Goal: Transaction & Acquisition: Purchase product/service

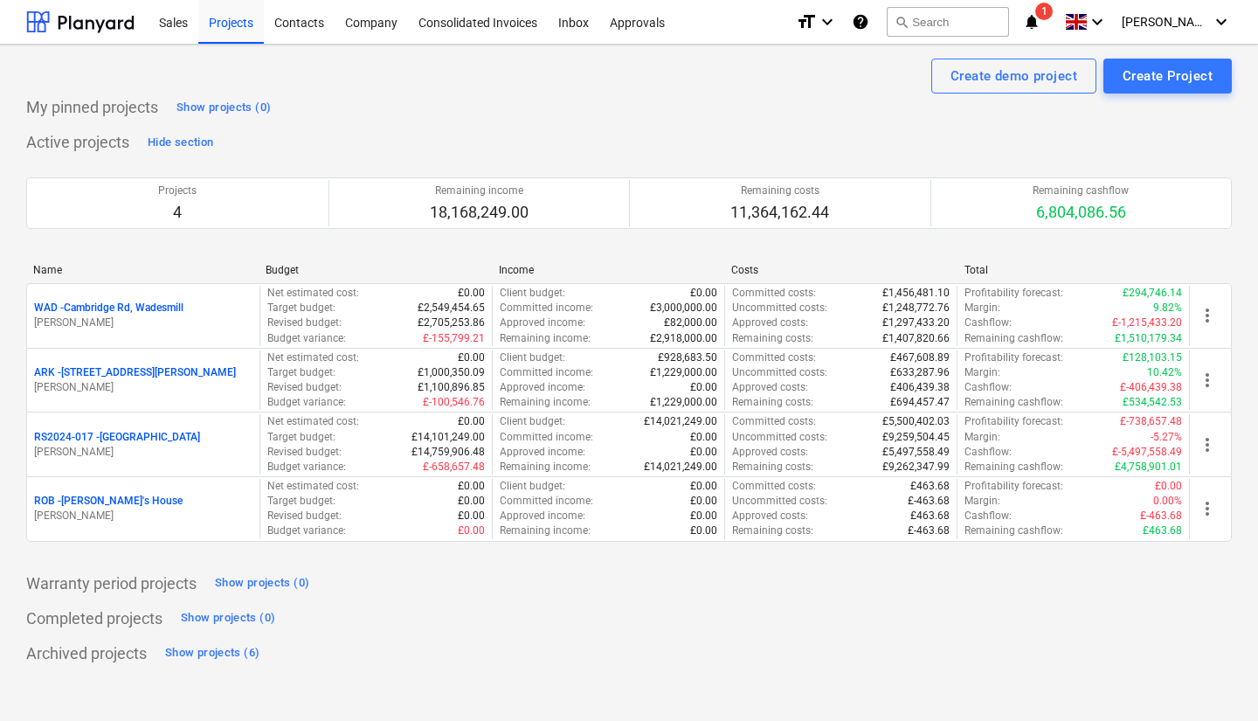
click at [848, 620] on div "Completed projects Show projects (0)" at bounding box center [629, 619] width 1206 height 28
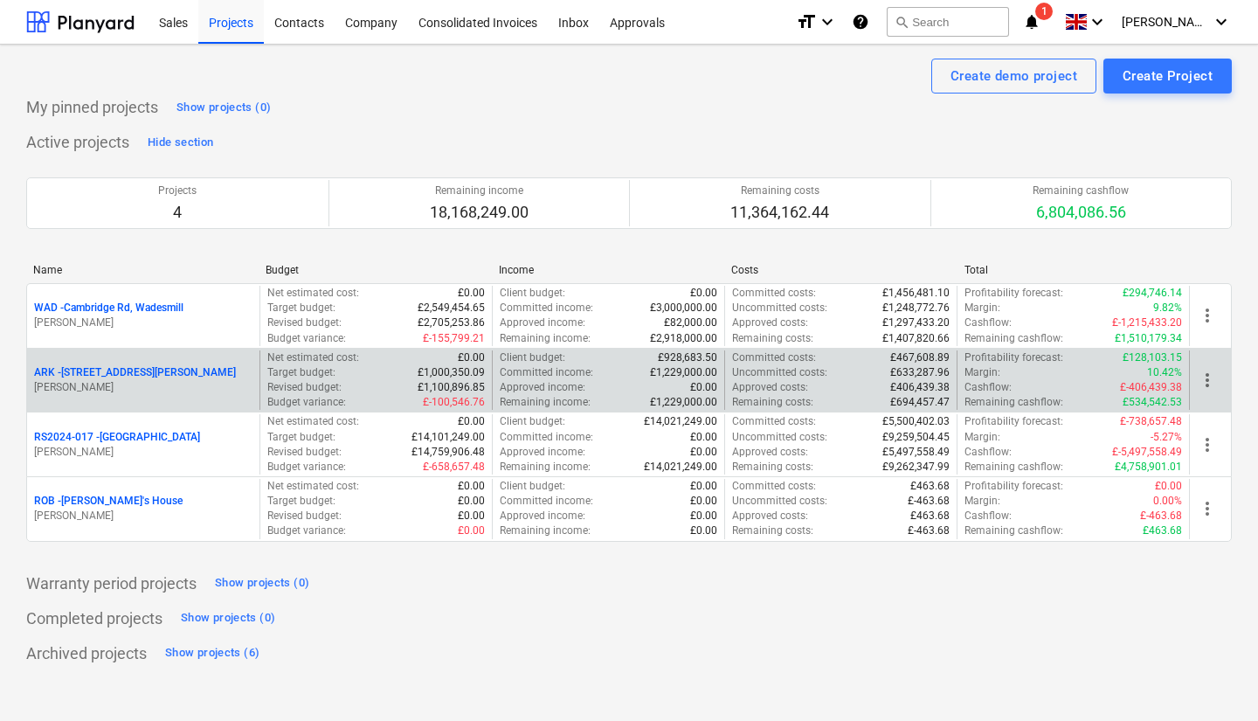
click at [154, 382] on p "[PERSON_NAME]" at bounding box center [143, 387] width 218 height 15
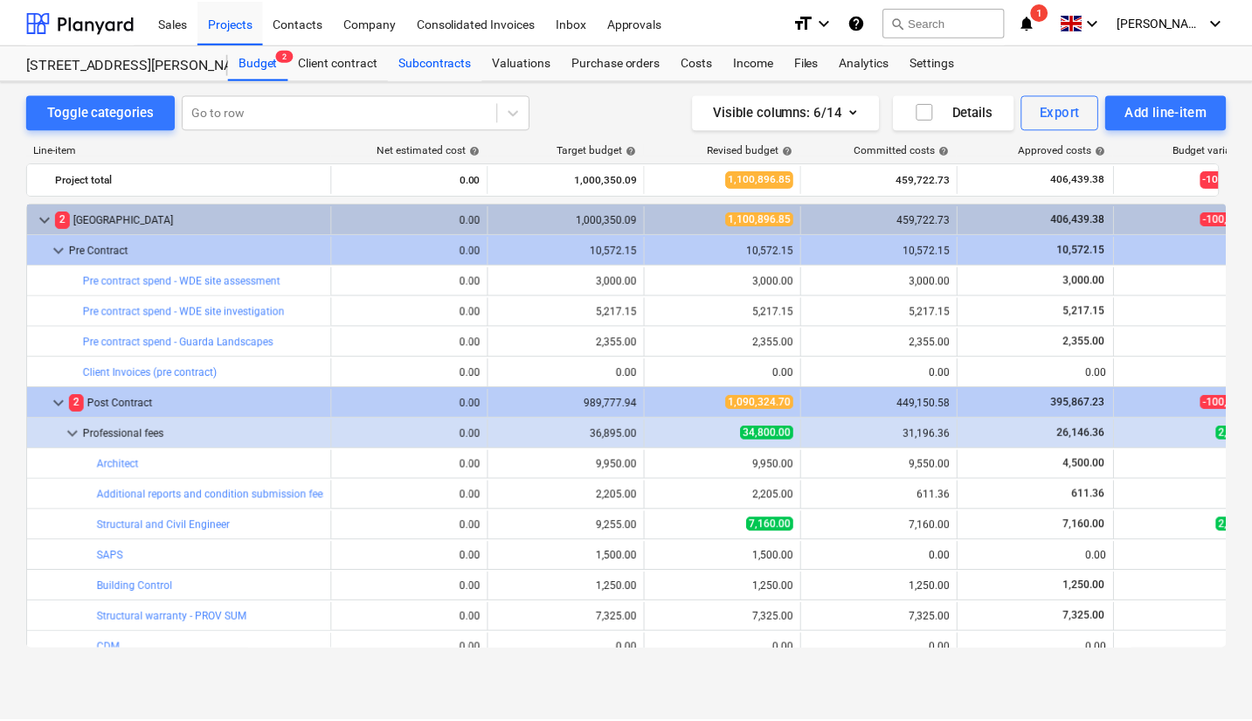
scroll to position [524, 0]
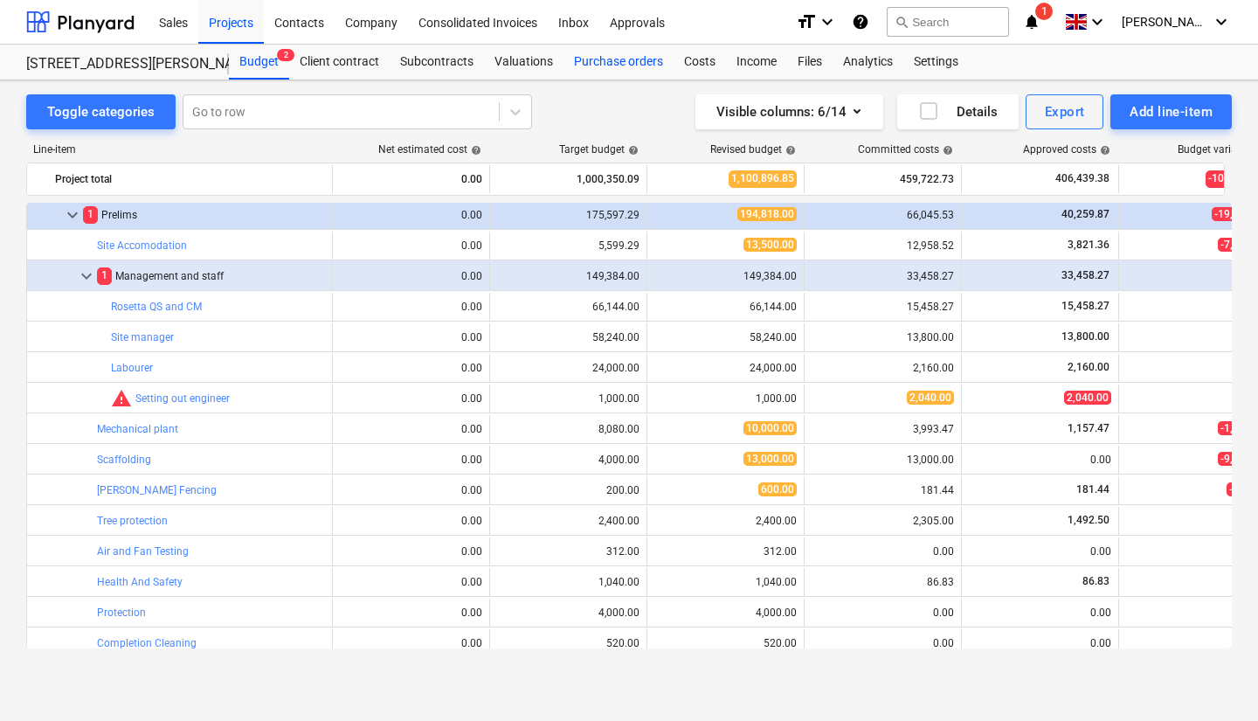
click at [609, 68] on div "Purchase orders" at bounding box center [619, 62] width 110 height 35
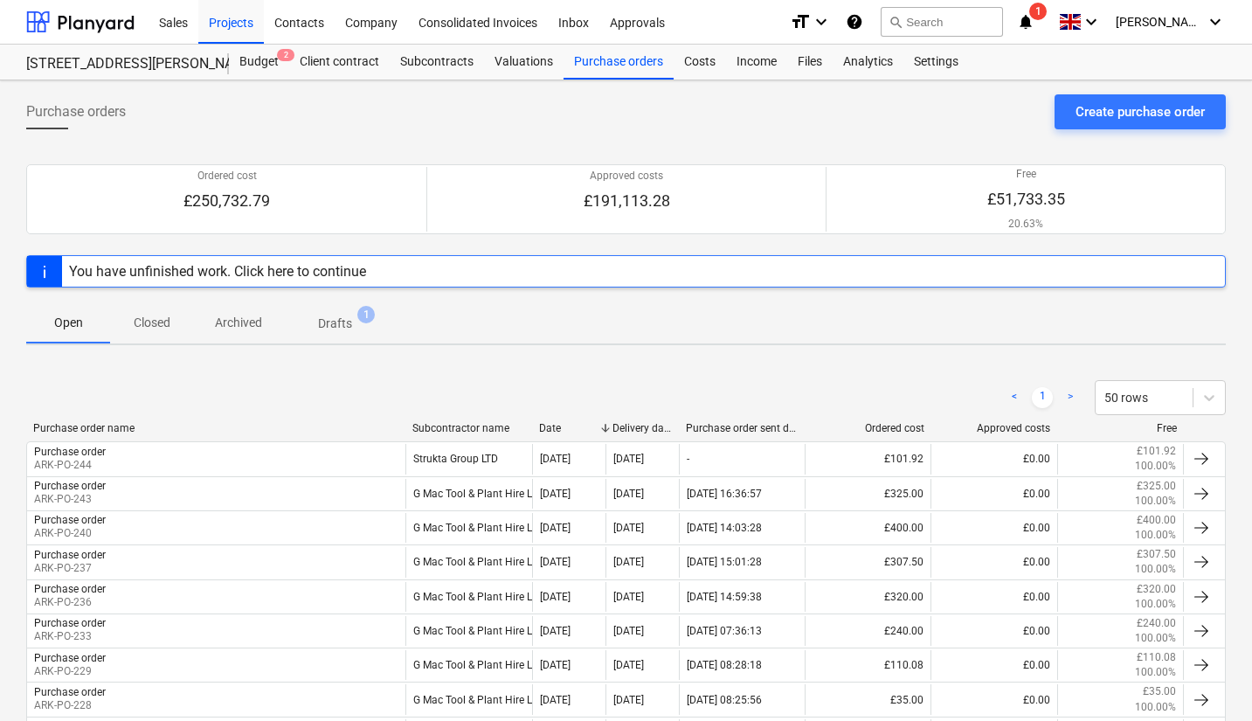
click at [339, 329] on p "Drafts" at bounding box center [335, 324] width 34 height 18
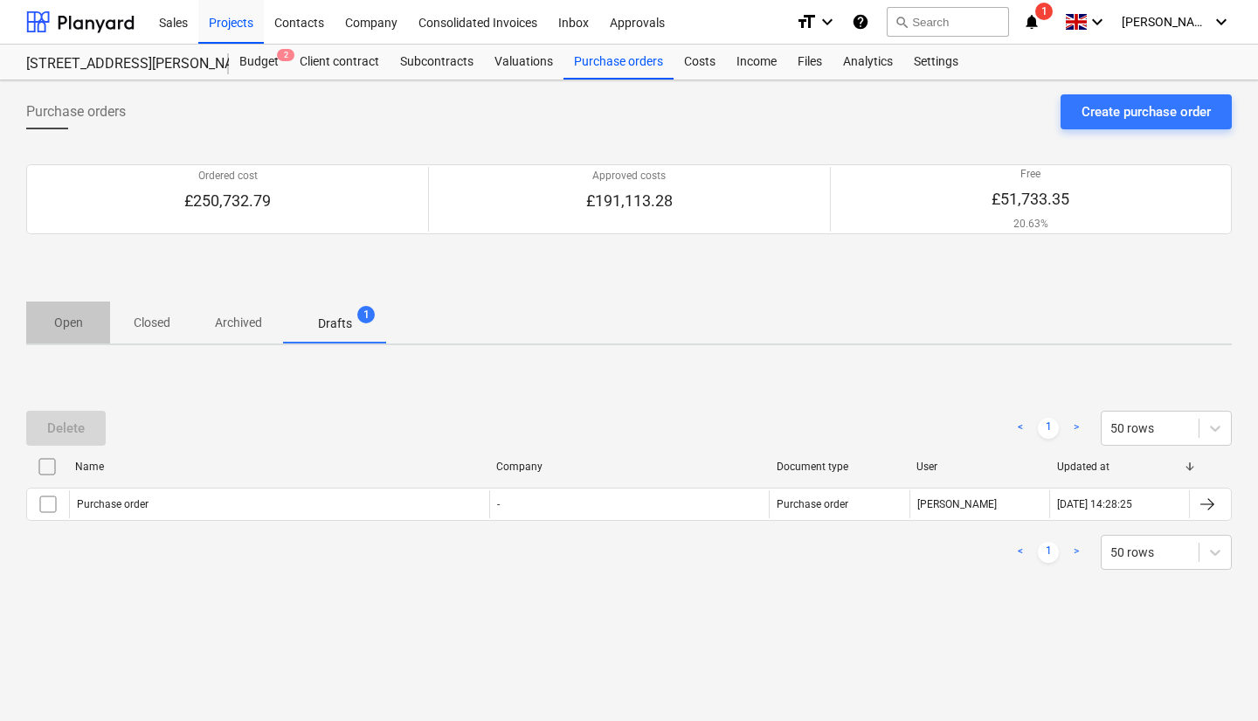
click at [77, 322] on p "Open" at bounding box center [68, 323] width 42 height 18
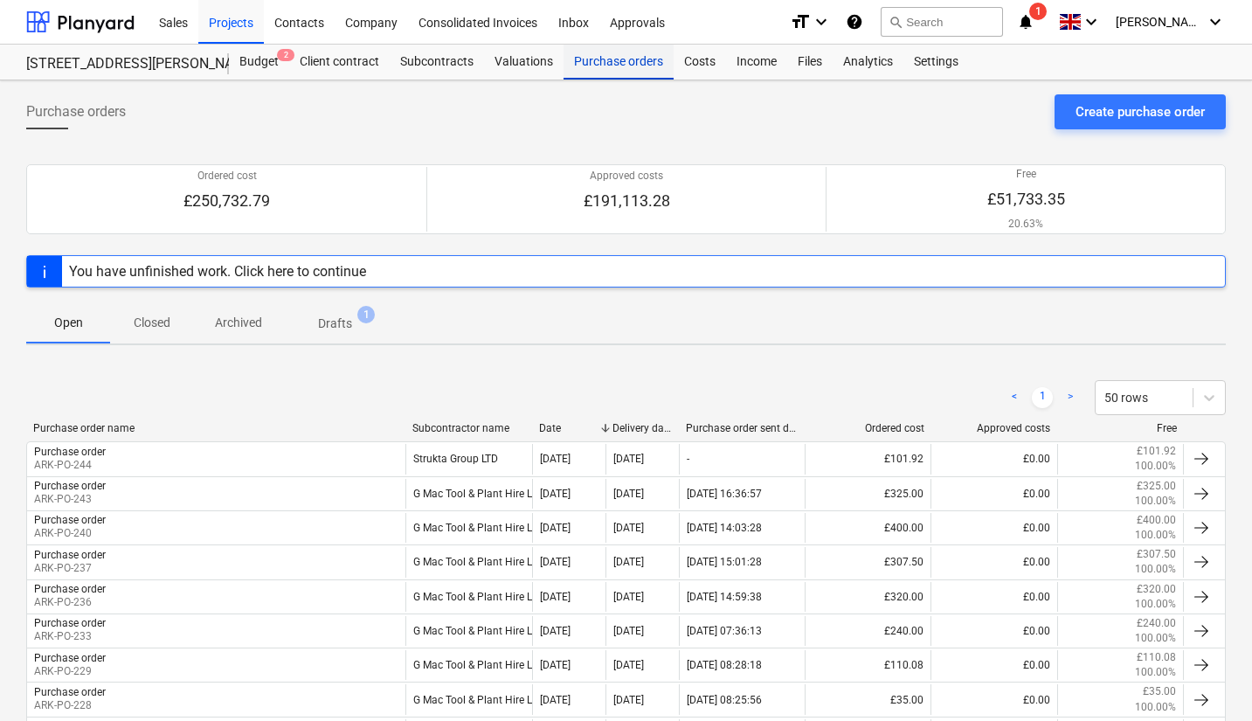
click at [623, 59] on div "Purchase orders" at bounding box center [619, 62] width 110 height 35
click at [243, 17] on div "Projects" at bounding box center [231, 21] width 66 height 45
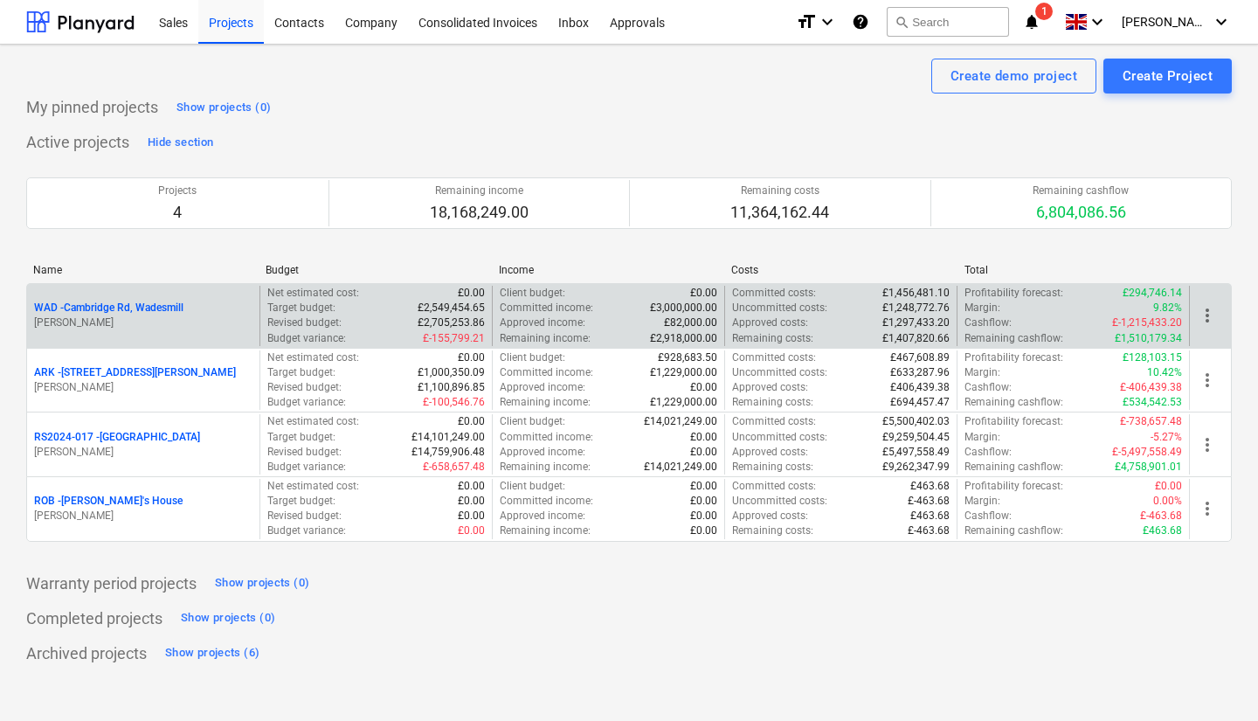
click at [160, 330] on p "[PERSON_NAME]" at bounding box center [143, 322] width 218 height 15
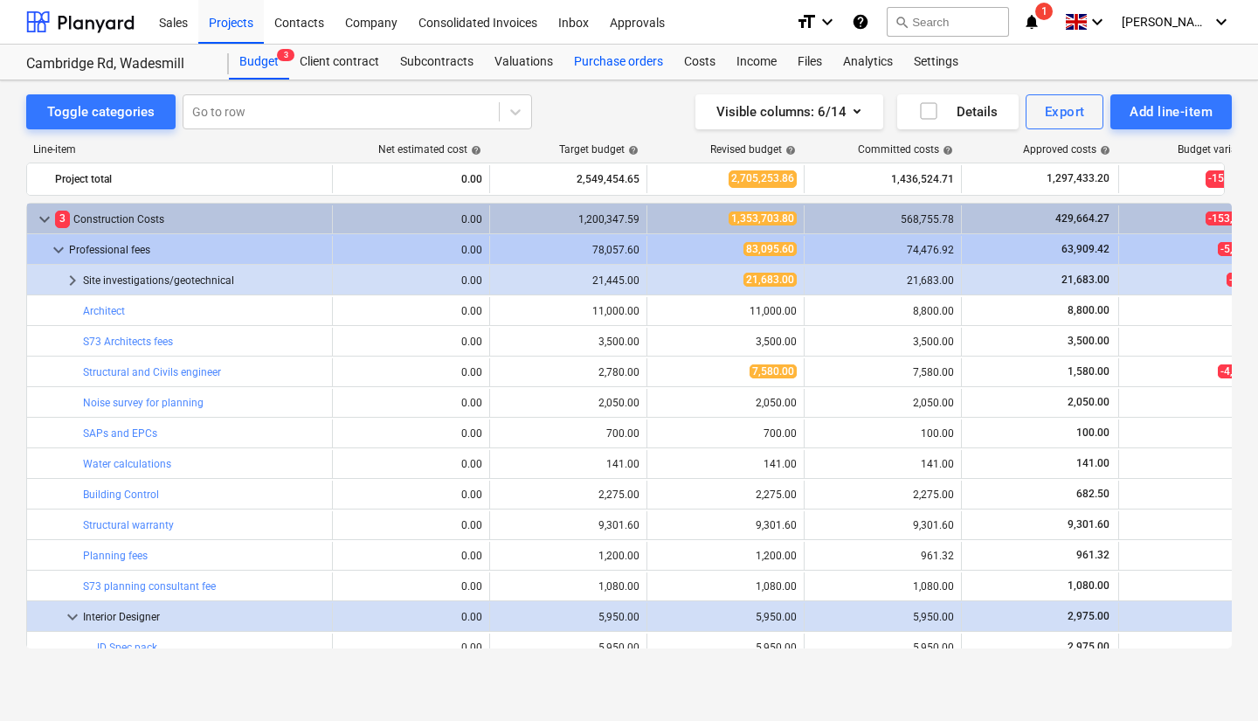
click at [611, 48] on div "Purchase orders" at bounding box center [619, 62] width 110 height 35
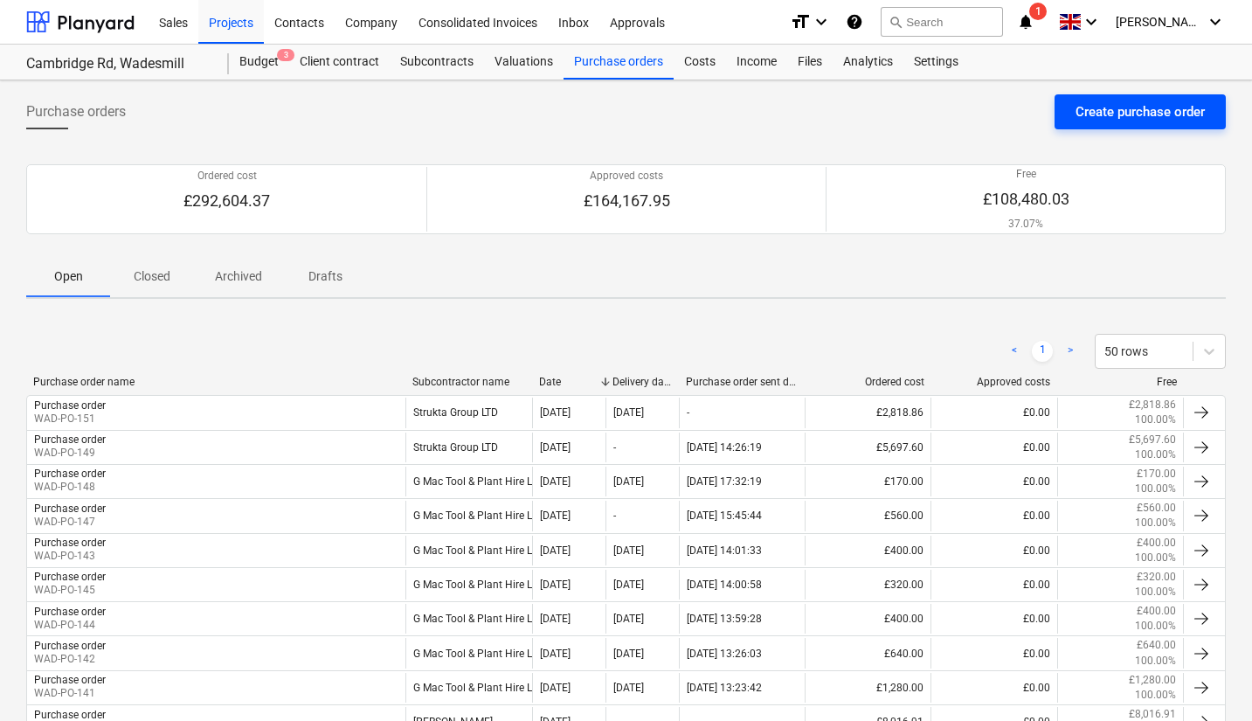
click at [1140, 111] on div "Create purchase order" at bounding box center [1140, 111] width 129 height 23
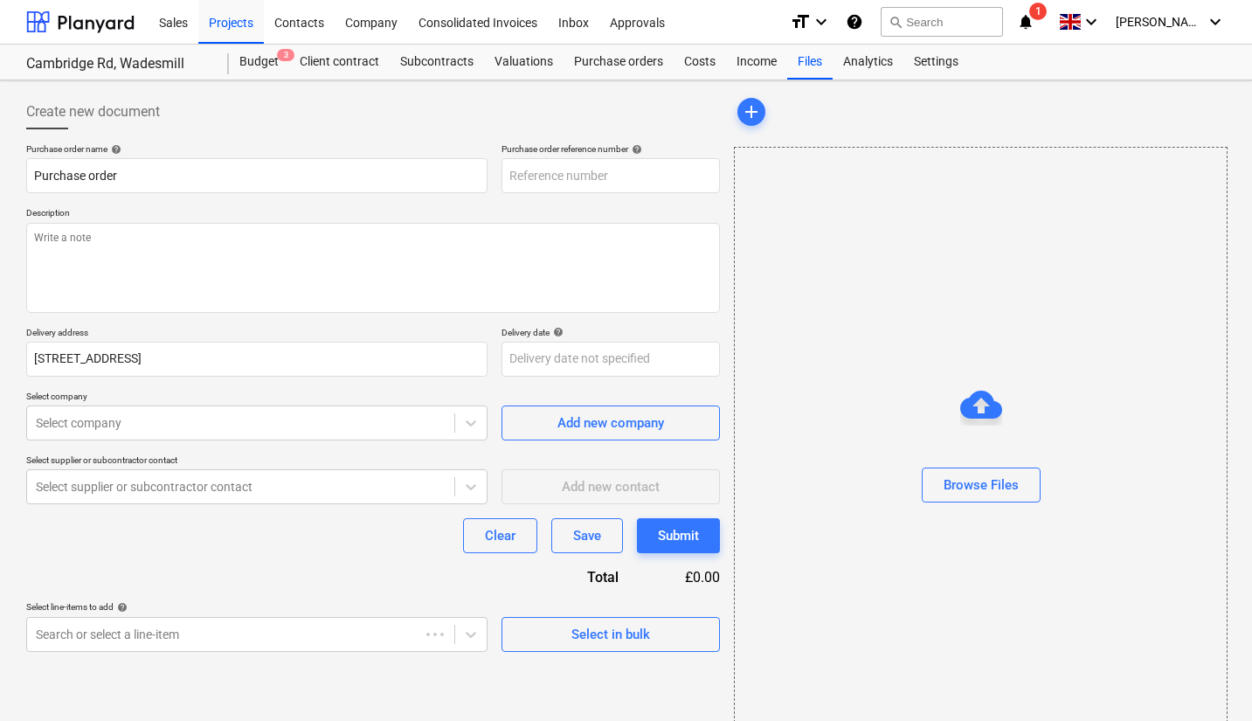
type textarea "x"
type input "WAD-PO-155"
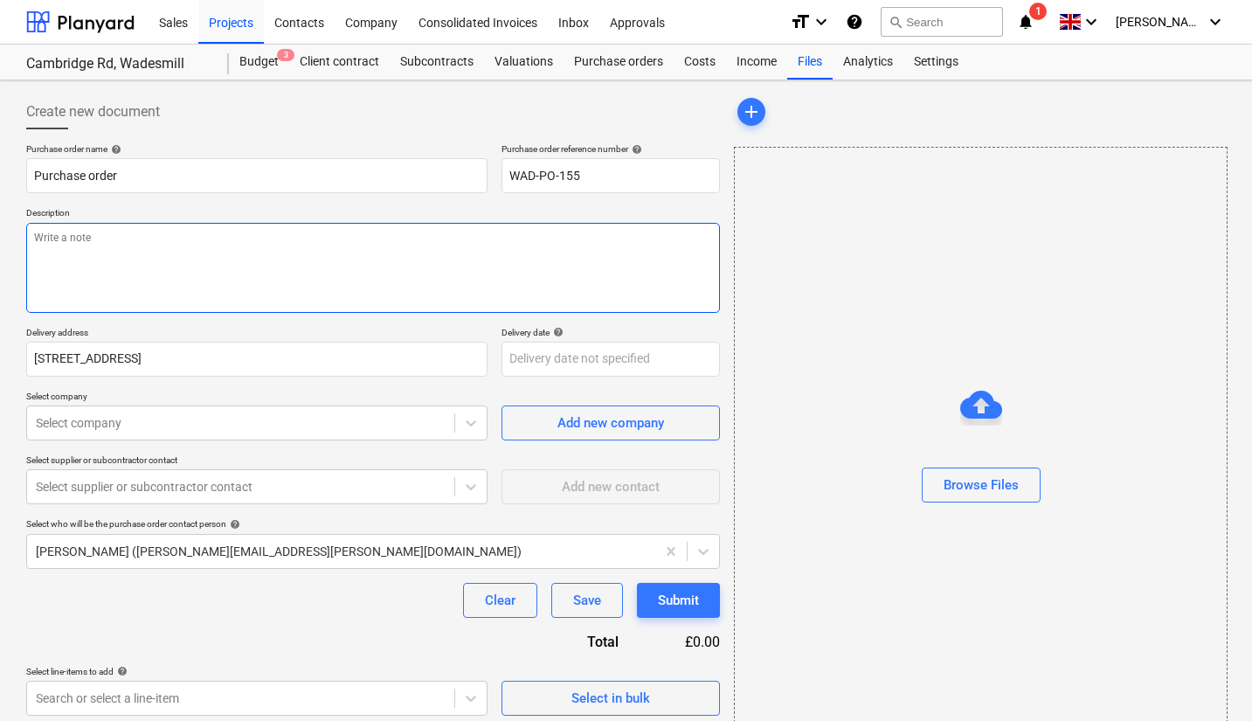
click at [253, 277] on textarea at bounding box center [373, 268] width 694 height 90
type textarea "x"
type textarea "F"
type textarea "x"
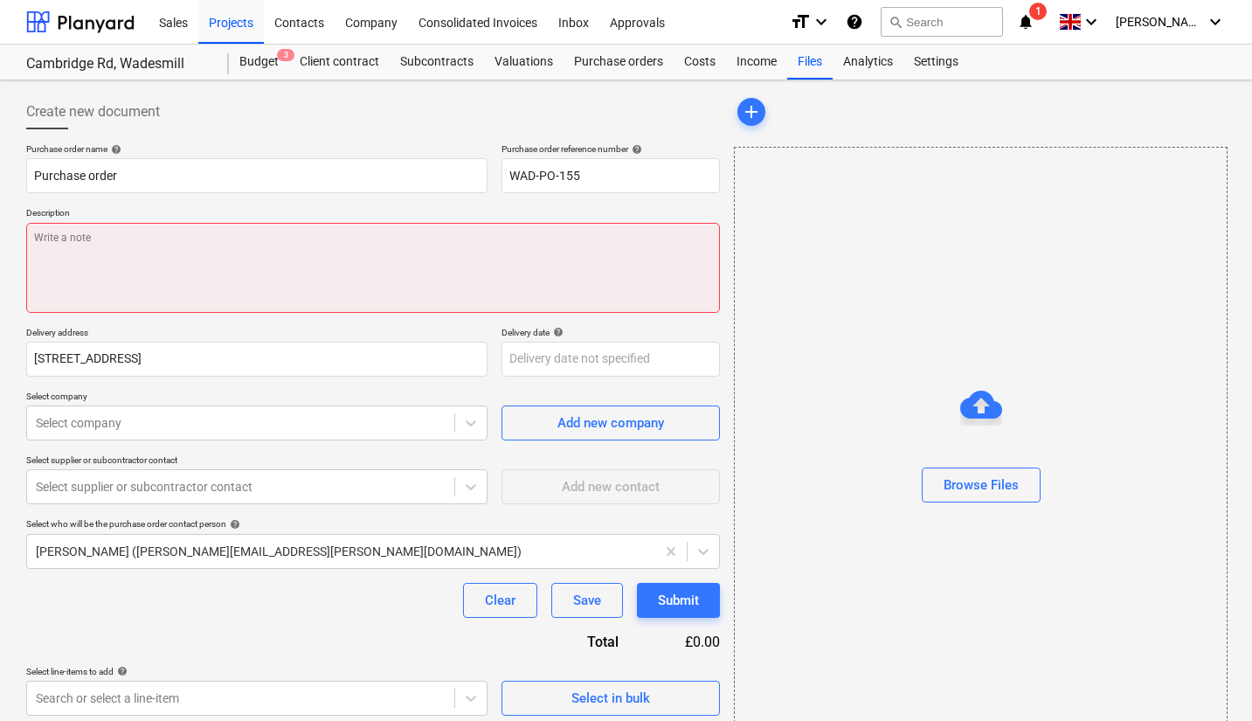
click at [271, 269] on textarea at bounding box center [373, 268] width 694 height 90
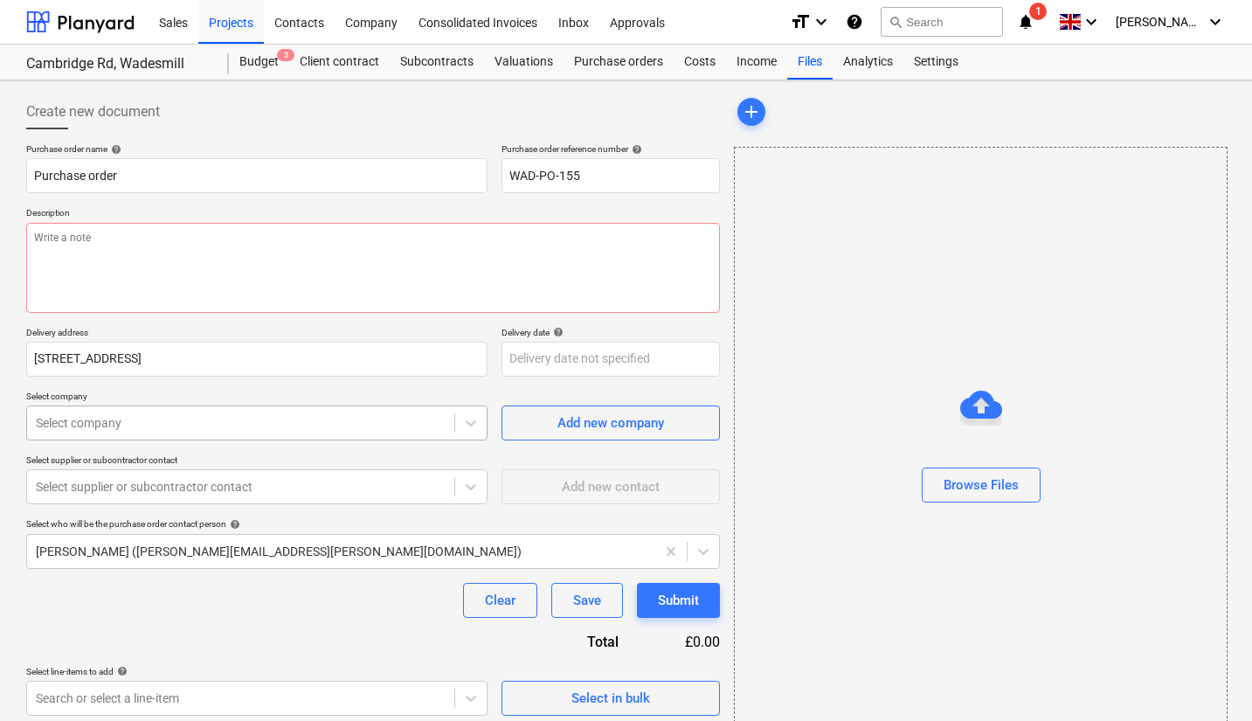
click at [348, 419] on div at bounding box center [241, 422] width 410 height 17
type textarea "x"
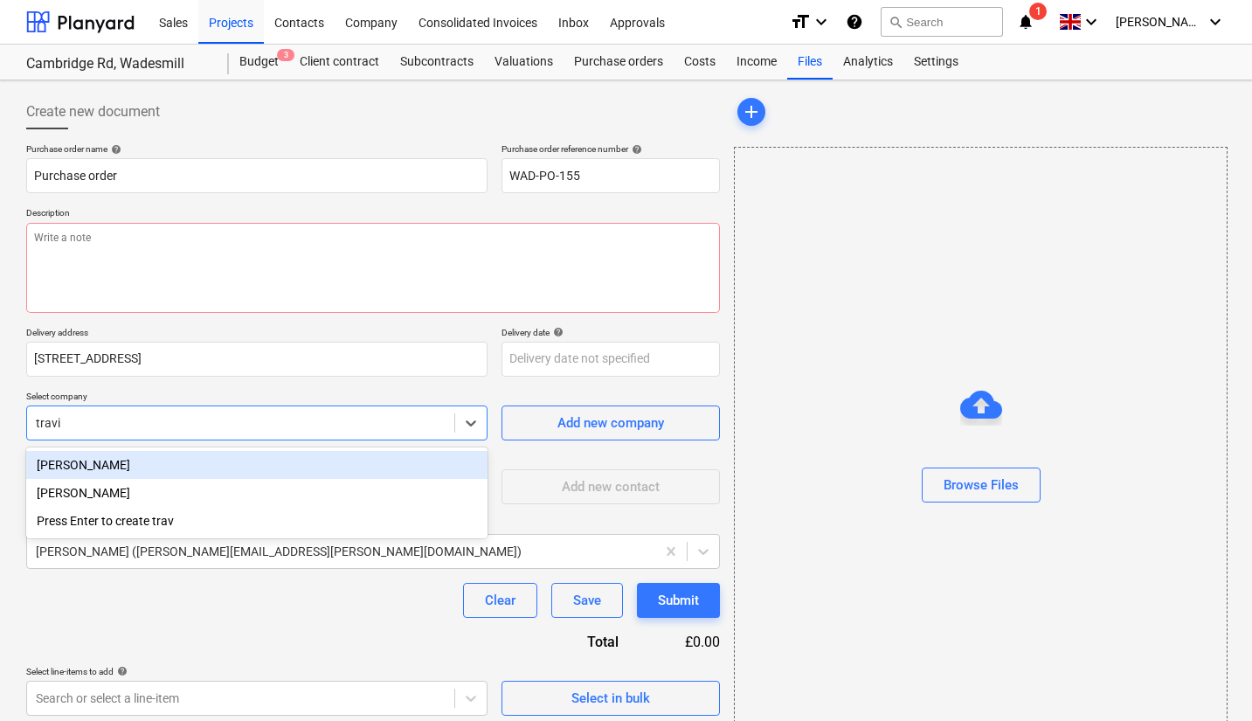
type input "[PERSON_NAME]"
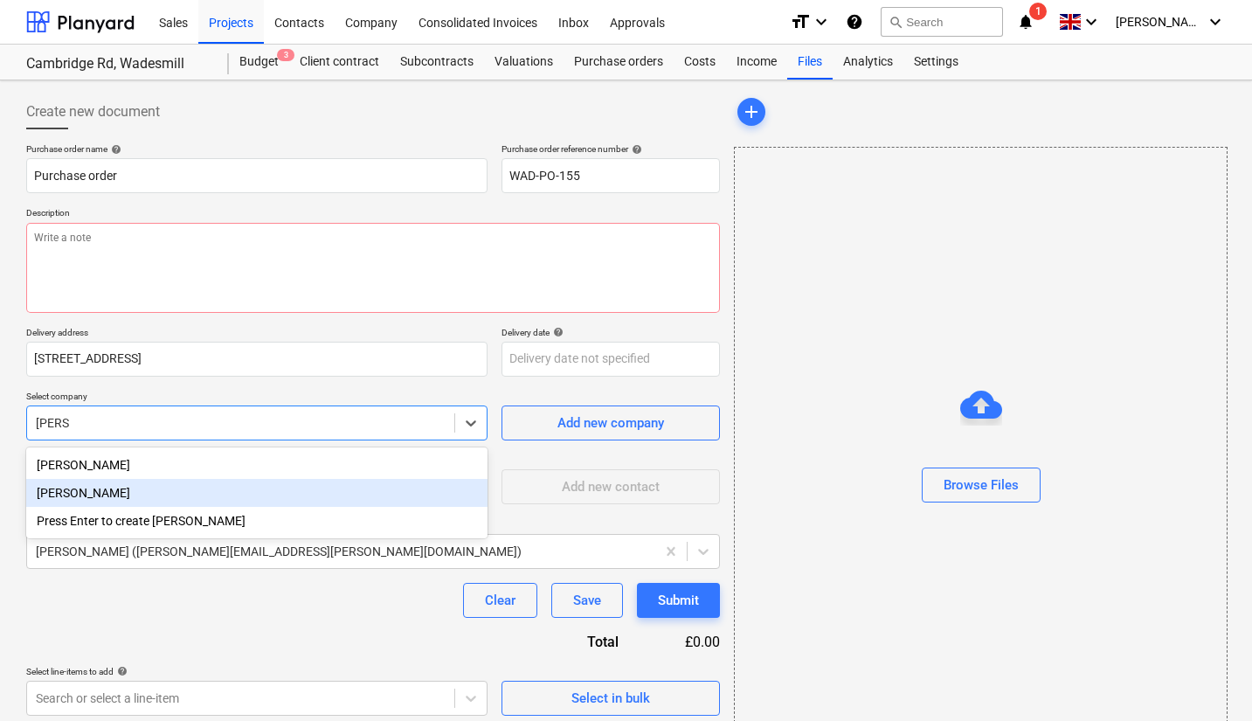
click at [205, 497] on div "[PERSON_NAME]" at bounding box center [256, 493] width 461 height 28
type textarea "x"
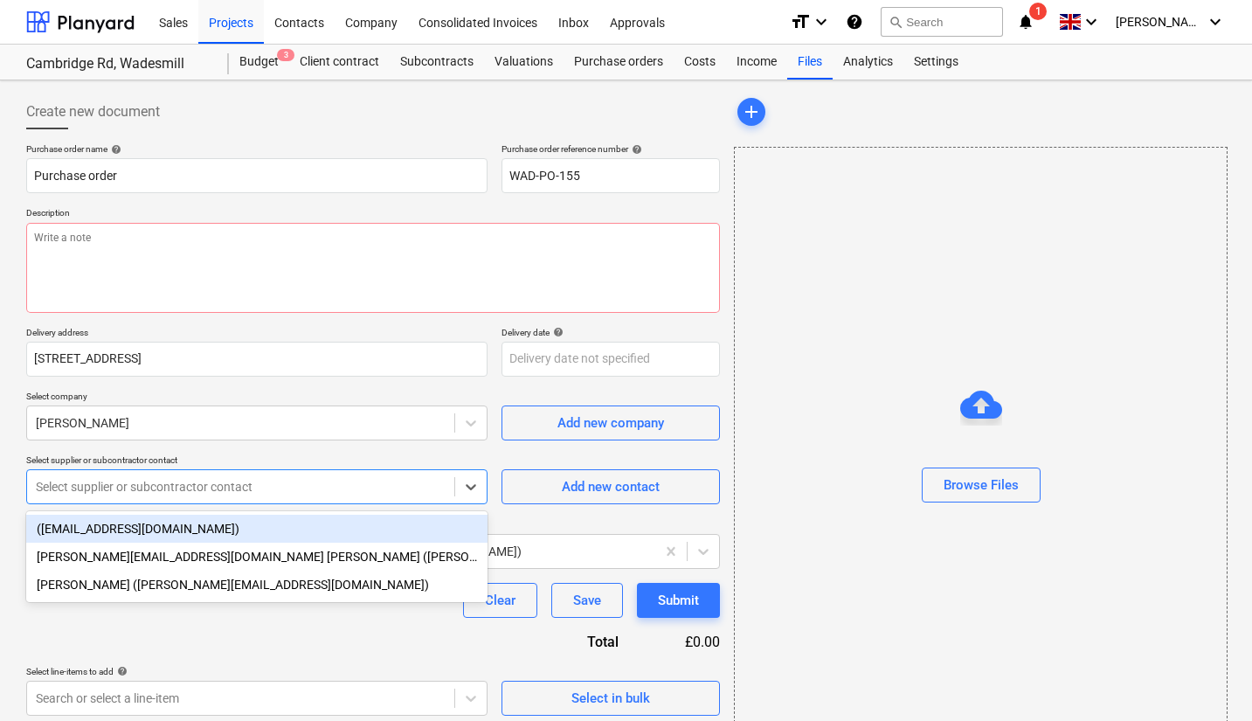
click at [419, 487] on div at bounding box center [241, 486] width 410 height 17
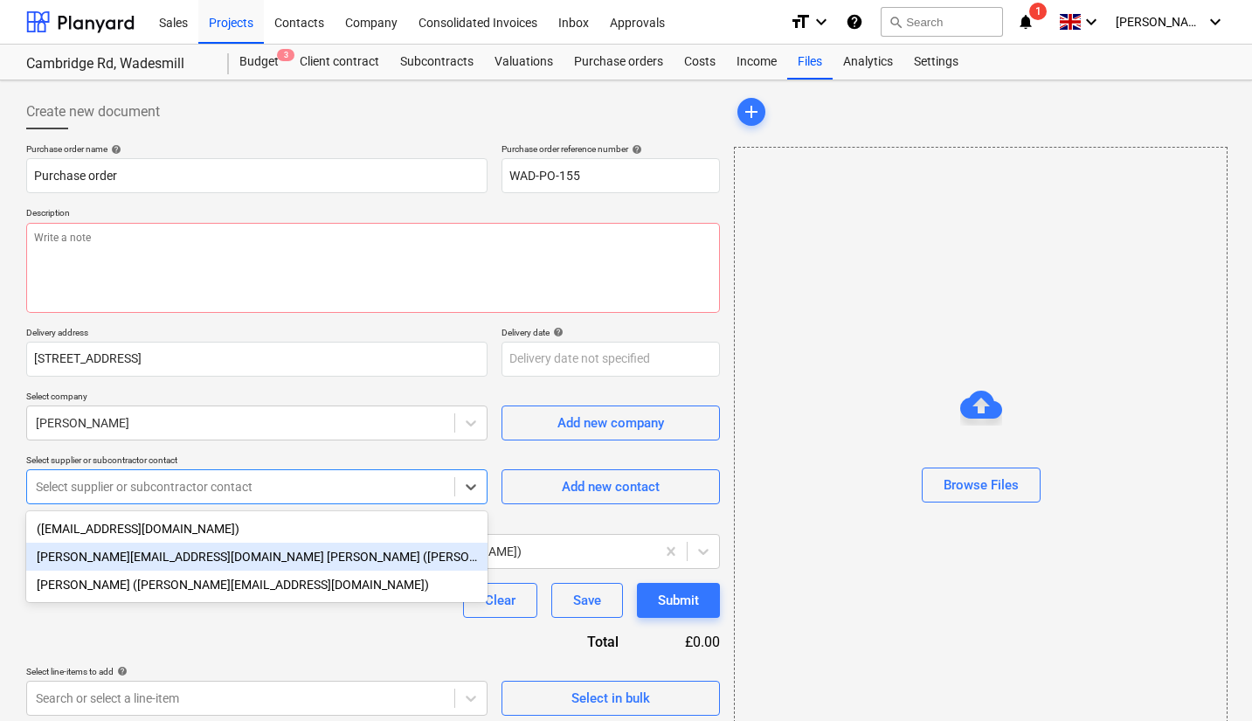
click at [300, 558] on div "[PERSON_NAME][EMAIL_ADDRESS][DOMAIN_NAME] [PERSON_NAME] ([PERSON_NAME][EMAIL_AD…" at bounding box center [256, 557] width 461 height 28
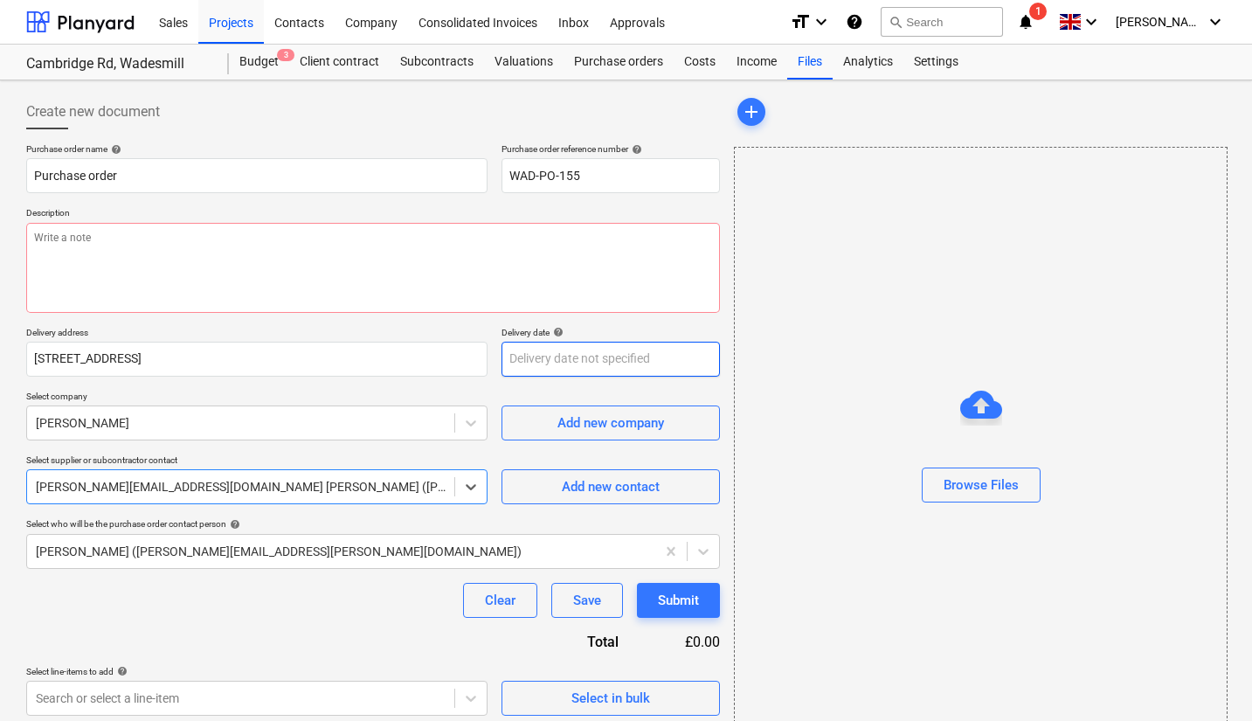
click at [543, 371] on body "Sales Projects Contacts Company Consolidated Invoices Inbox Approvals format_si…" at bounding box center [626, 360] width 1252 height 721
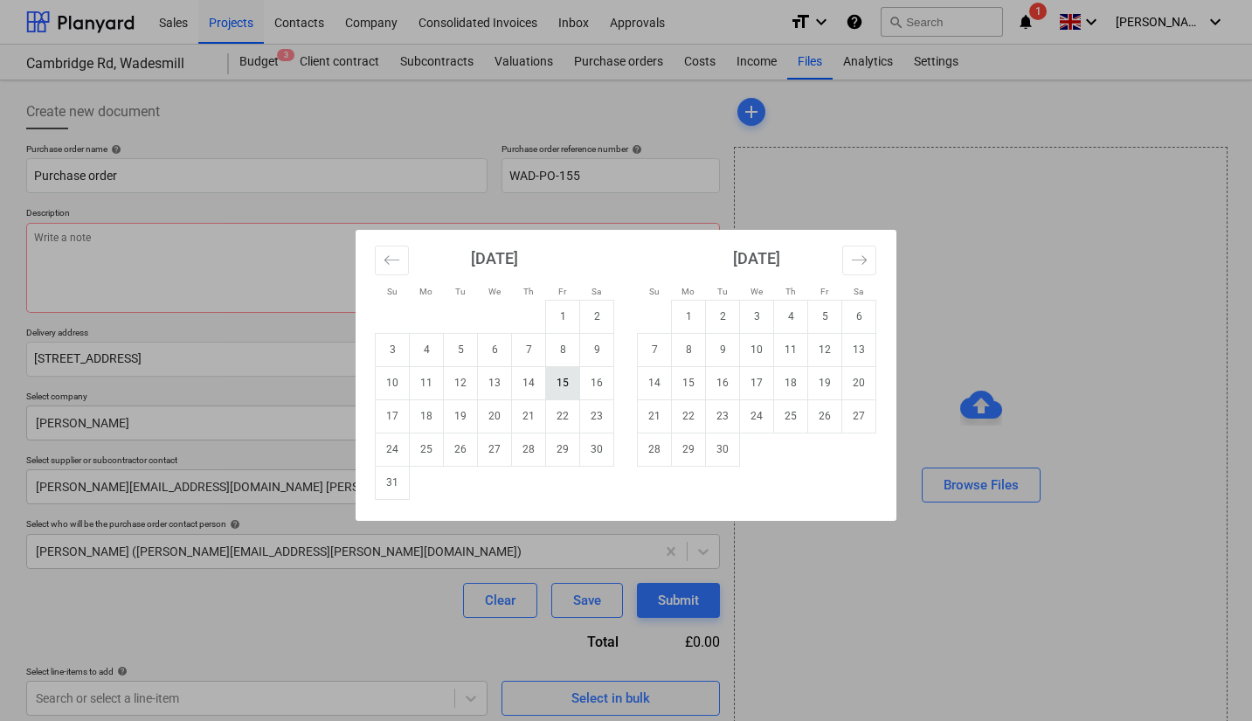
click at [555, 381] on td "15" at bounding box center [563, 382] width 34 height 33
type textarea "x"
type input "[DATE]"
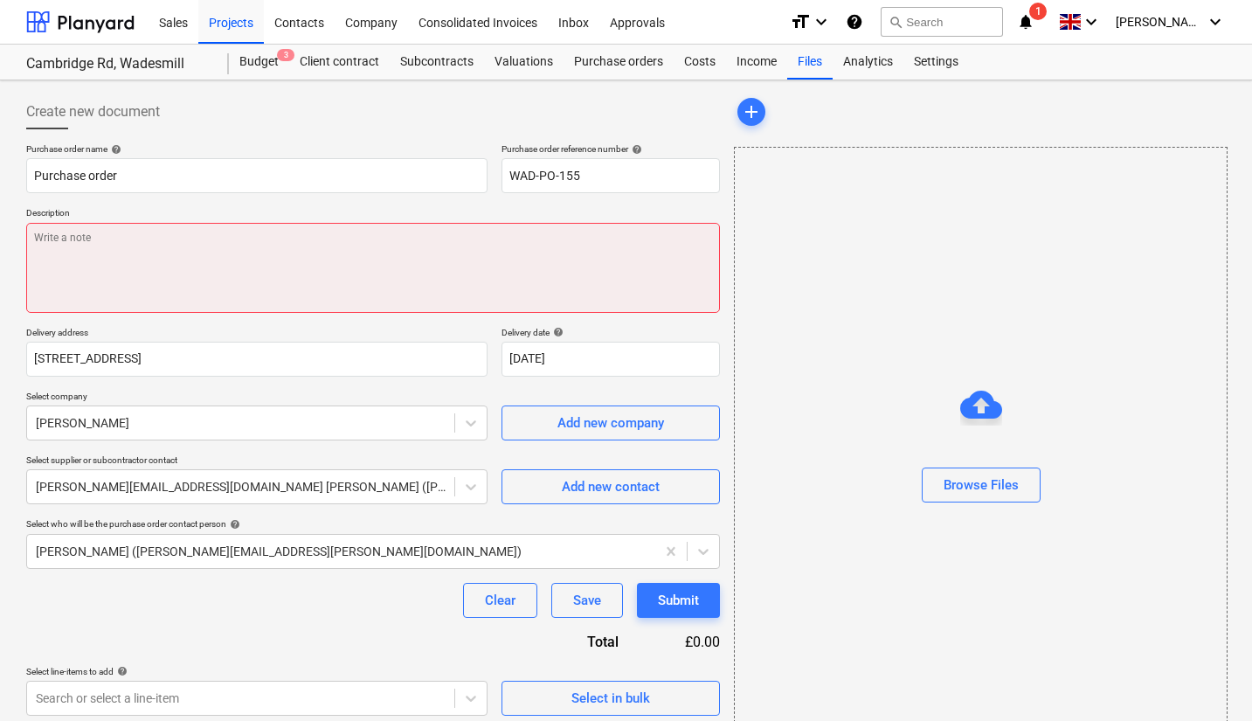
click at [375, 272] on textarea at bounding box center [373, 268] width 694 height 90
type textarea "x"
type textarea "A"
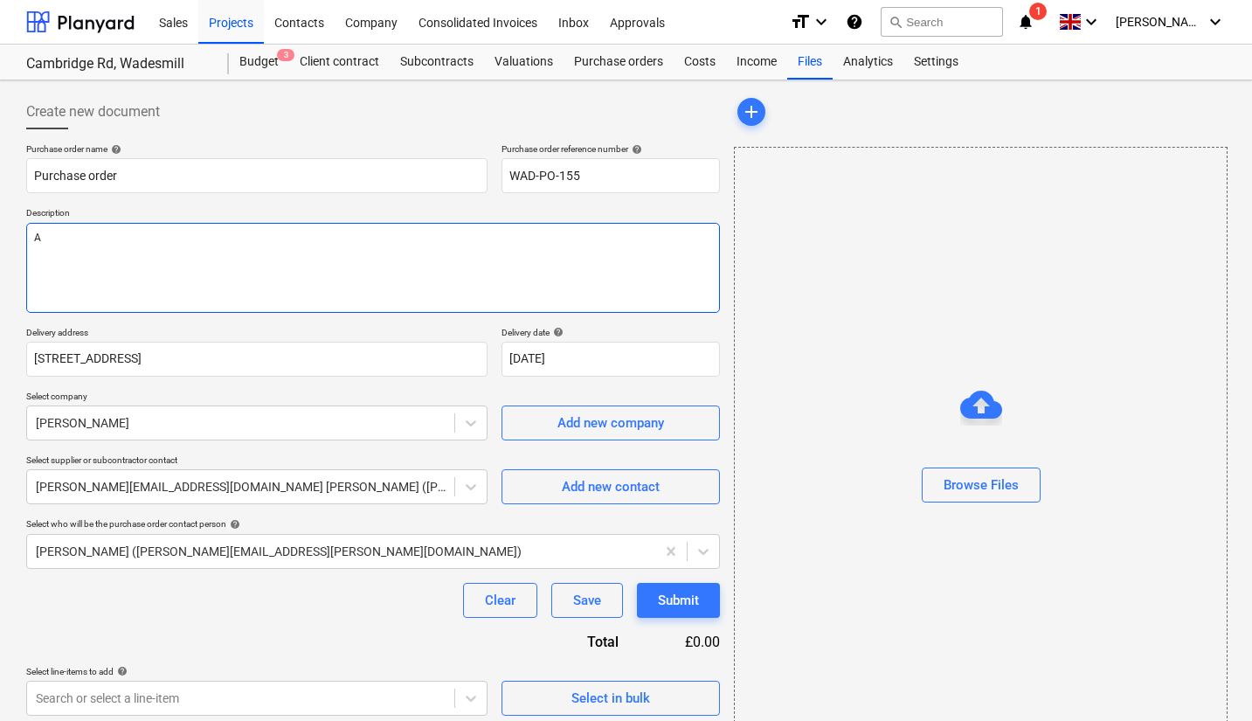
type textarea "x"
type textarea "As"
type textarea "x"
type textarea "As p"
type textarea "x"
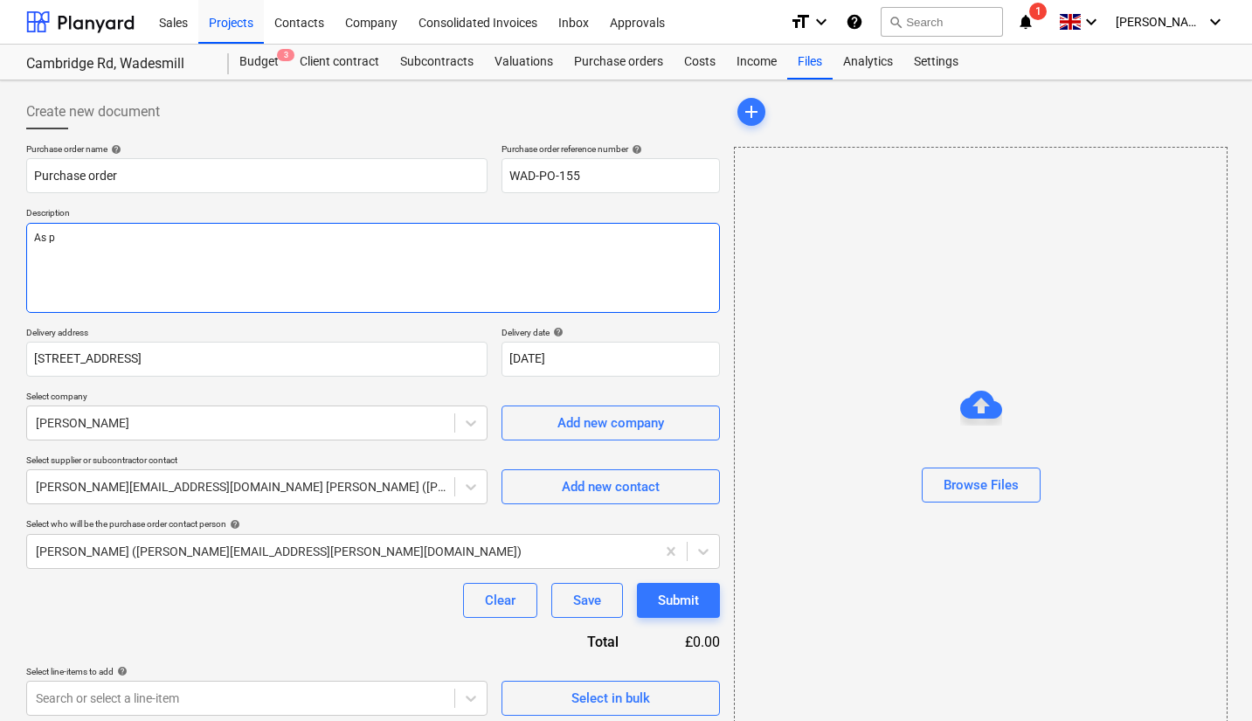
type textarea "As pe"
type textarea "x"
type textarea "As per"
type textarea "x"
type textarea "As per q"
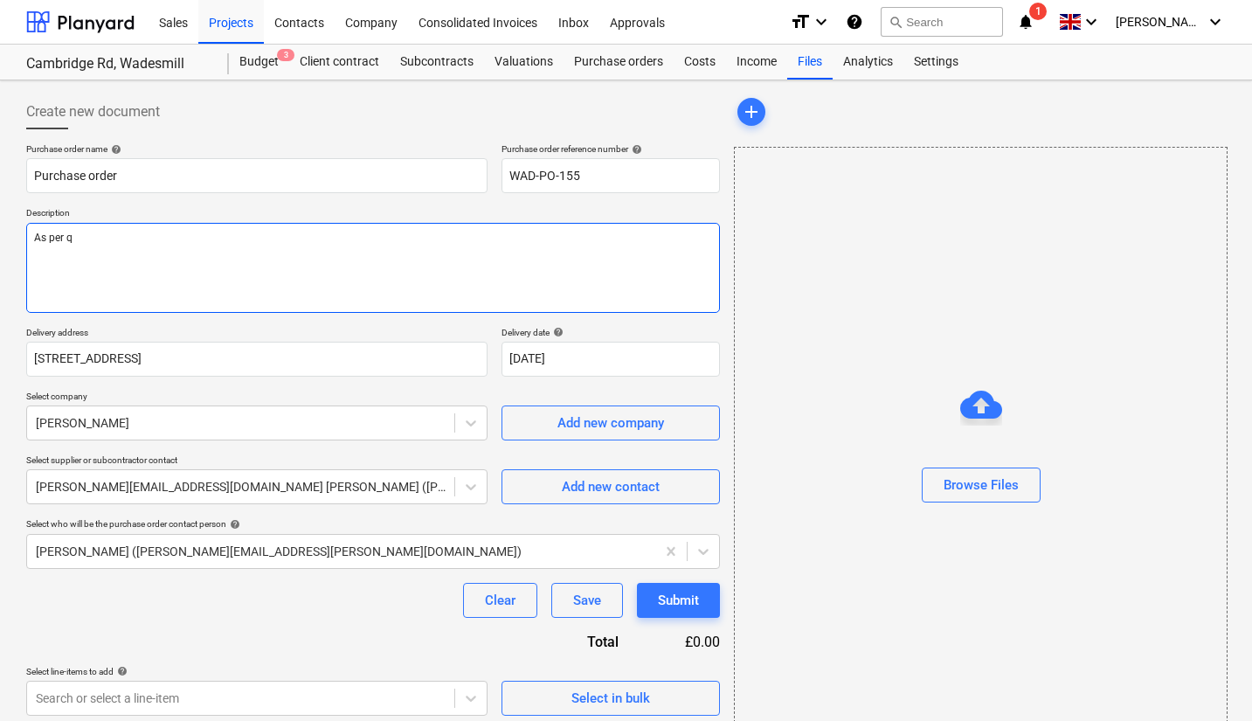
type textarea "x"
type textarea "As per qu"
type textarea "x"
type textarea "As per quo"
type textarea "x"
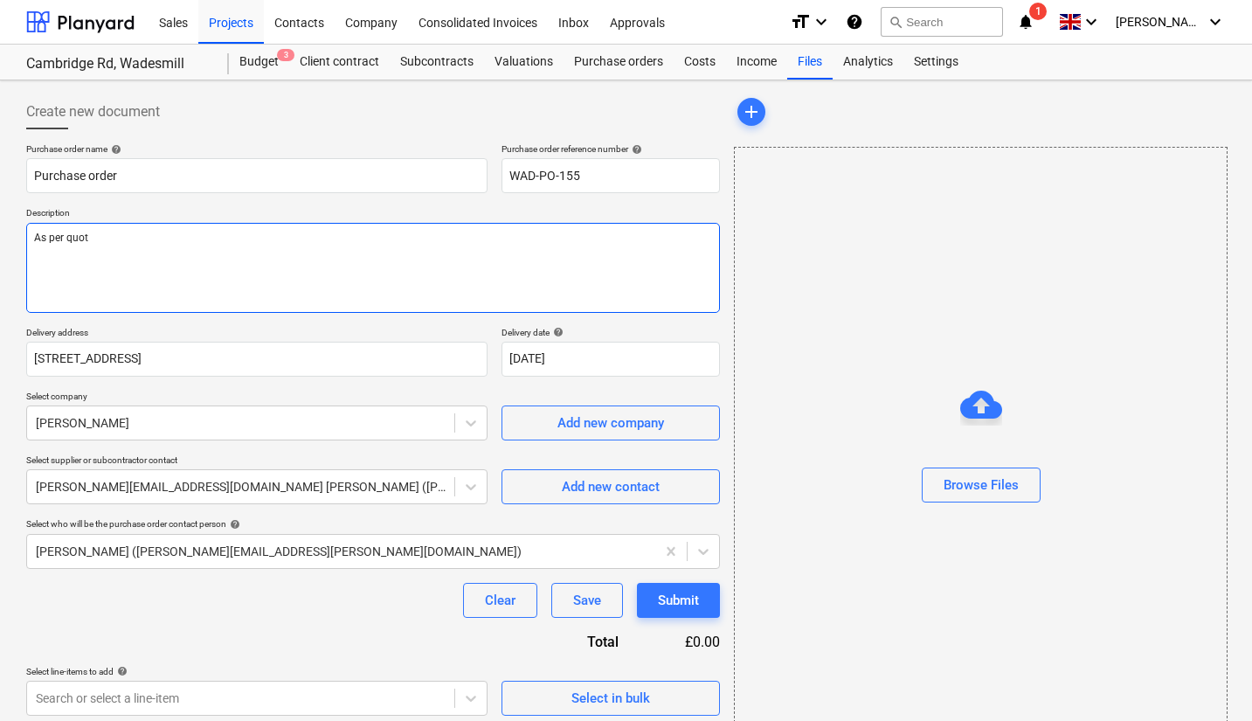
type textarea "As per quote"
type textarea "x"
type textarea "As per quote"
type textarea "x"
type textarea "As per quote r"
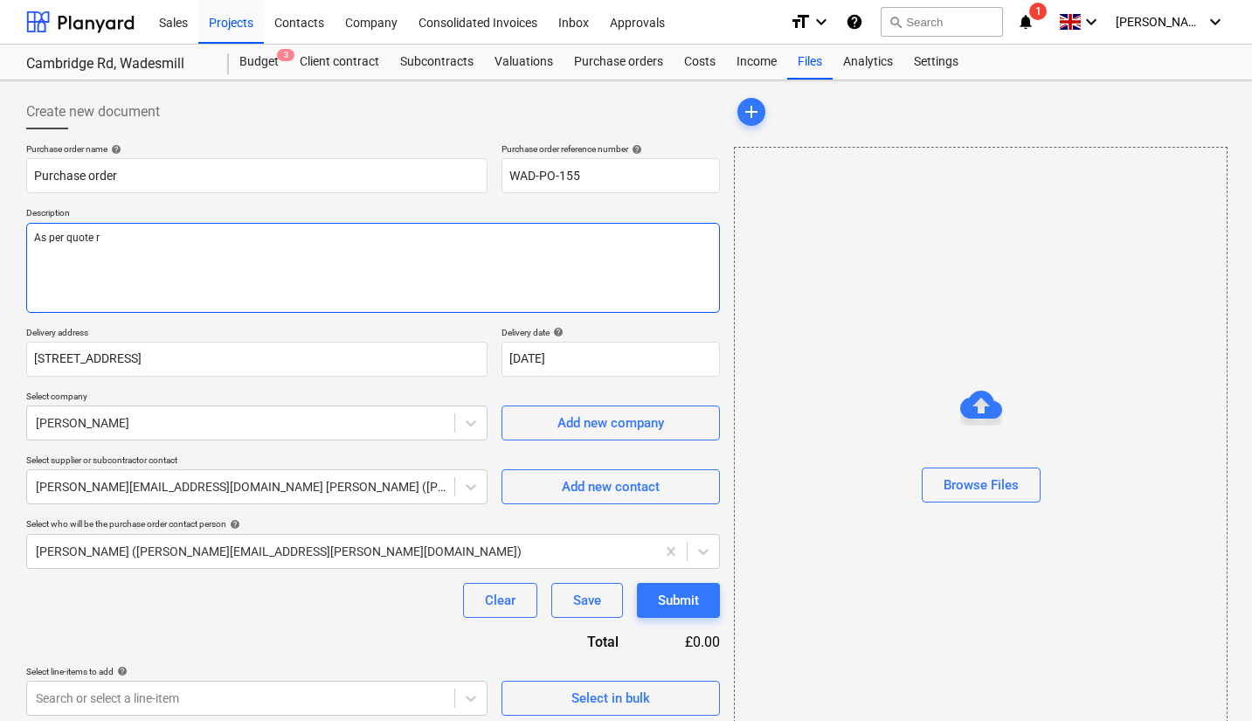
type textarea "x"
type textarea "As per quote re"
type textarea "x"
type textarea "As per quote ref"
type textarea "x"
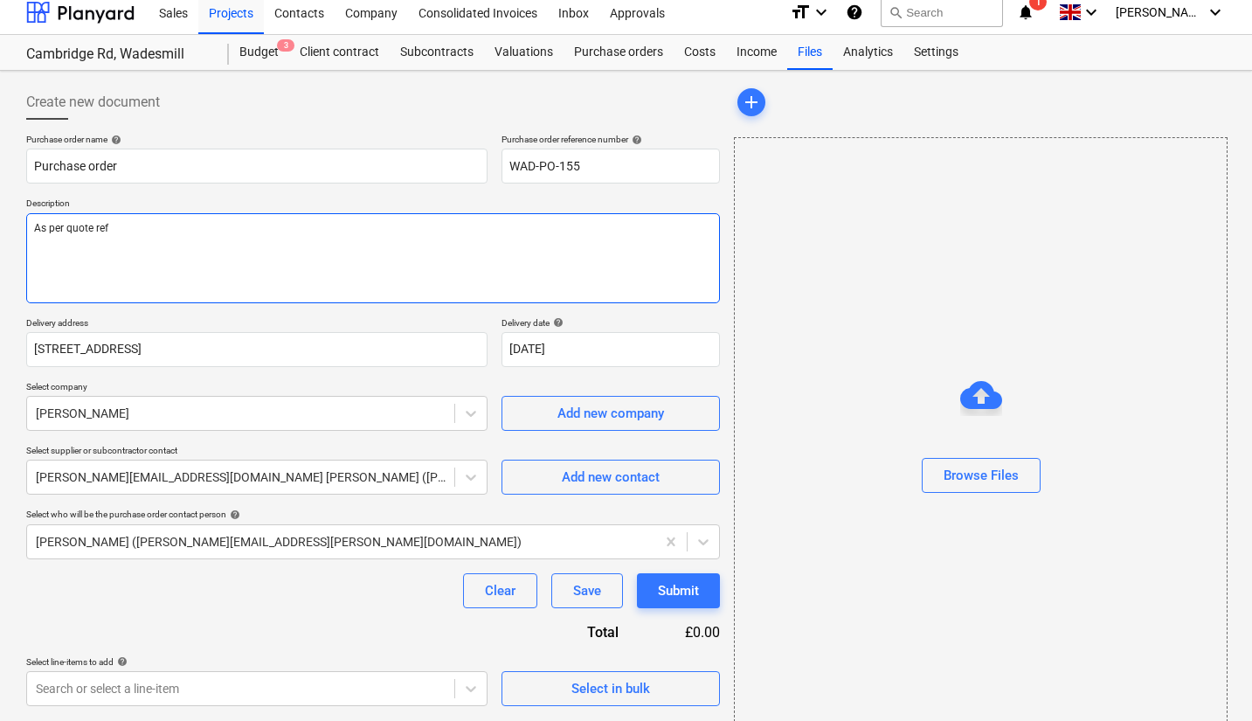
scroll to position [46, 0]
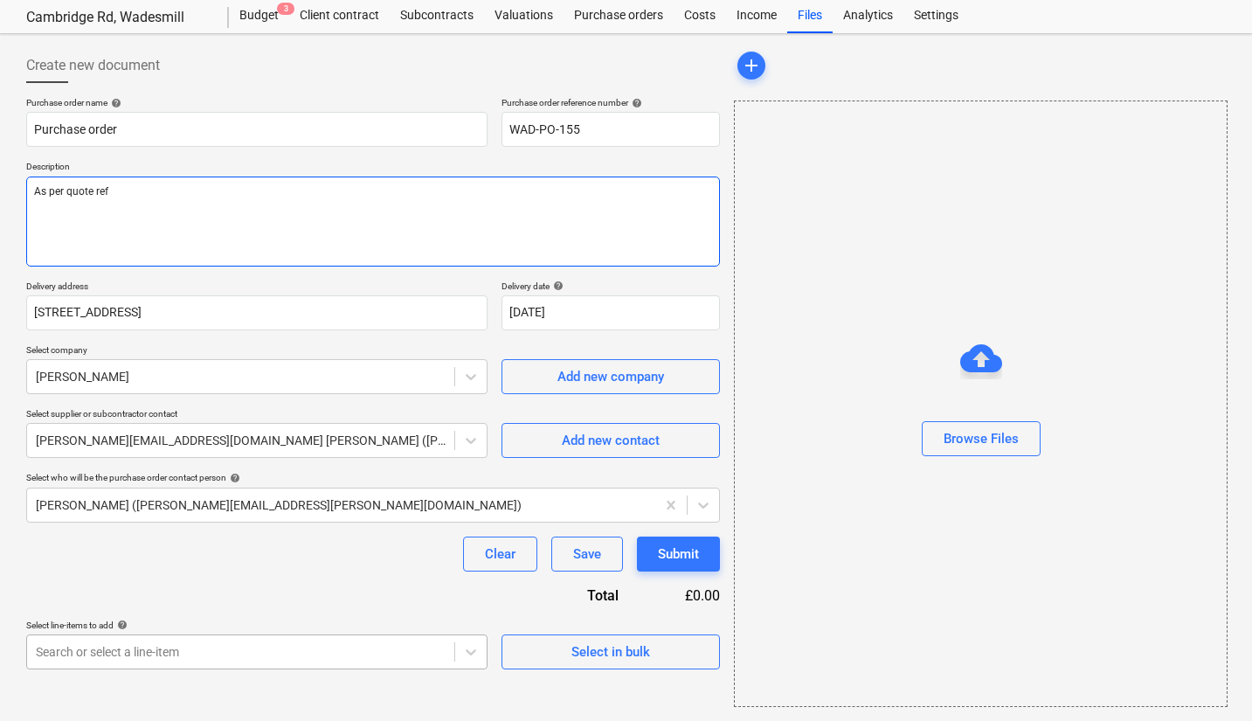
type textarea "As per quote ref"
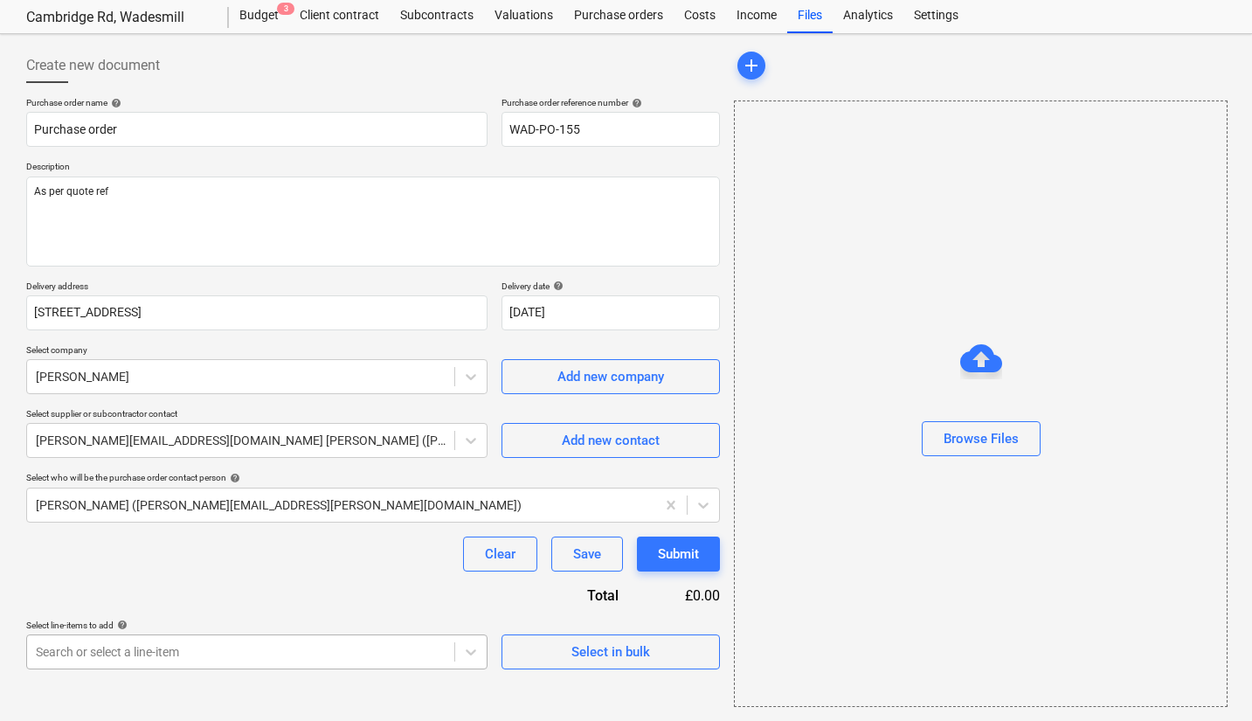
click at [388, 649] on body "Sales Projects Contacts Company Consolidated Invoices Inbox Approvals format_si…" at bounding box center [626, 314] width 1252 height 721
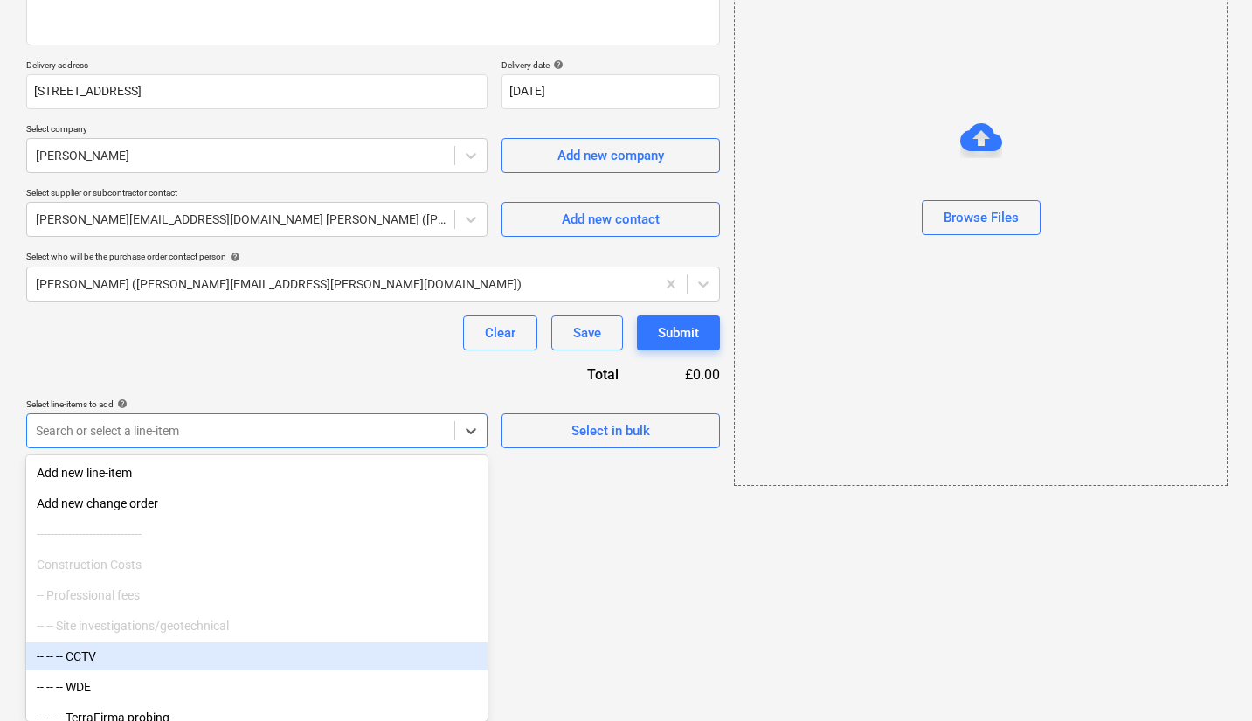
click at [388, 649] on div "-- -- -- CCTV" at bounding box center [256, 656] width 461 height 28
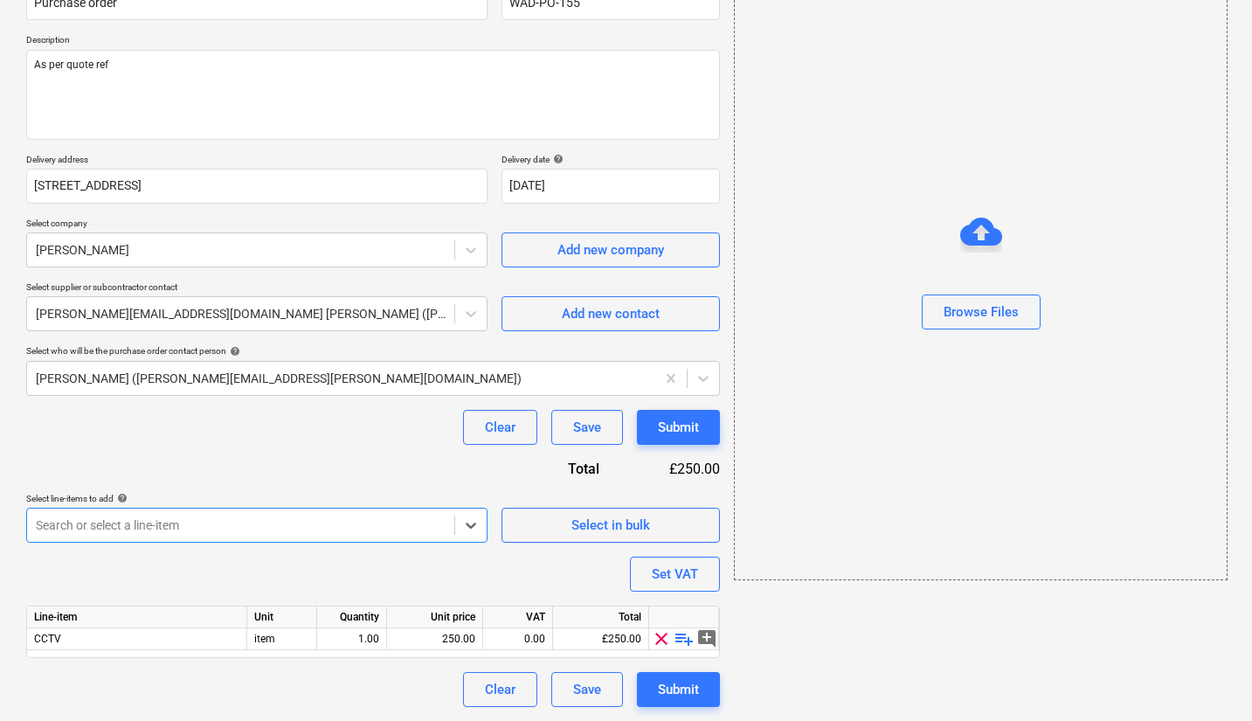
scroll to position [173, 0]
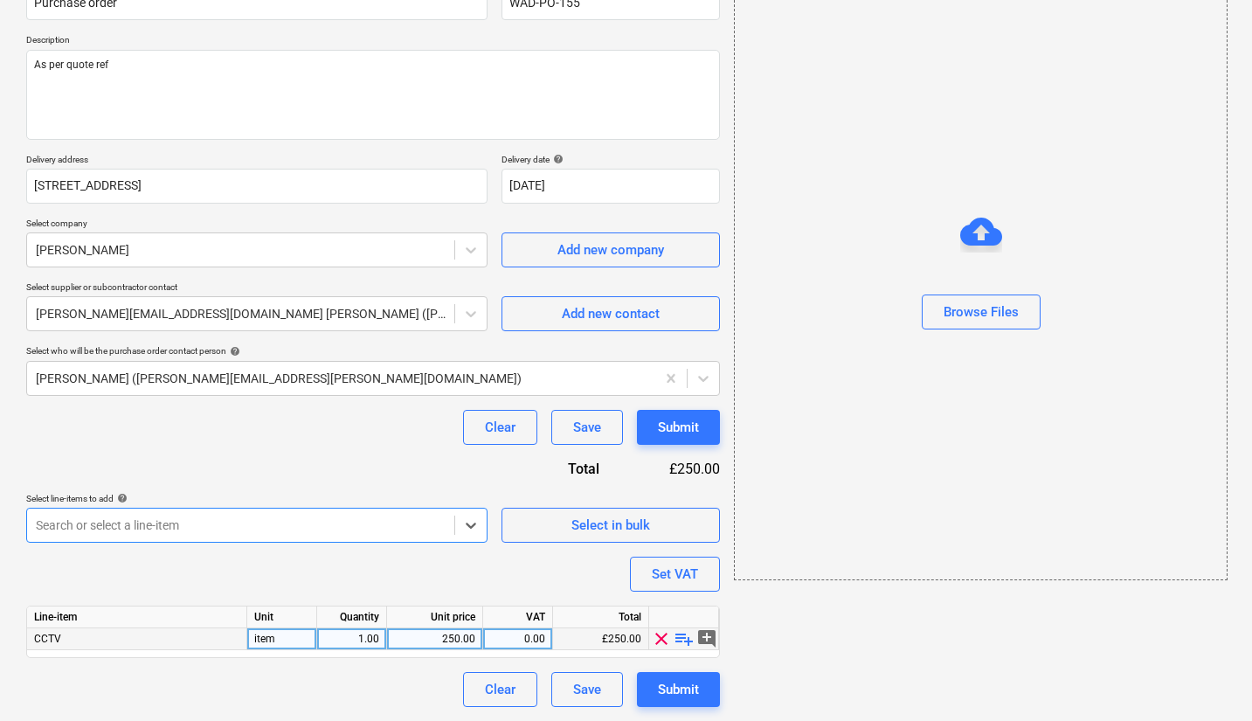
click at [188, 633] on div "CCTV" at bounding box center [137, 639] width 220 height 22
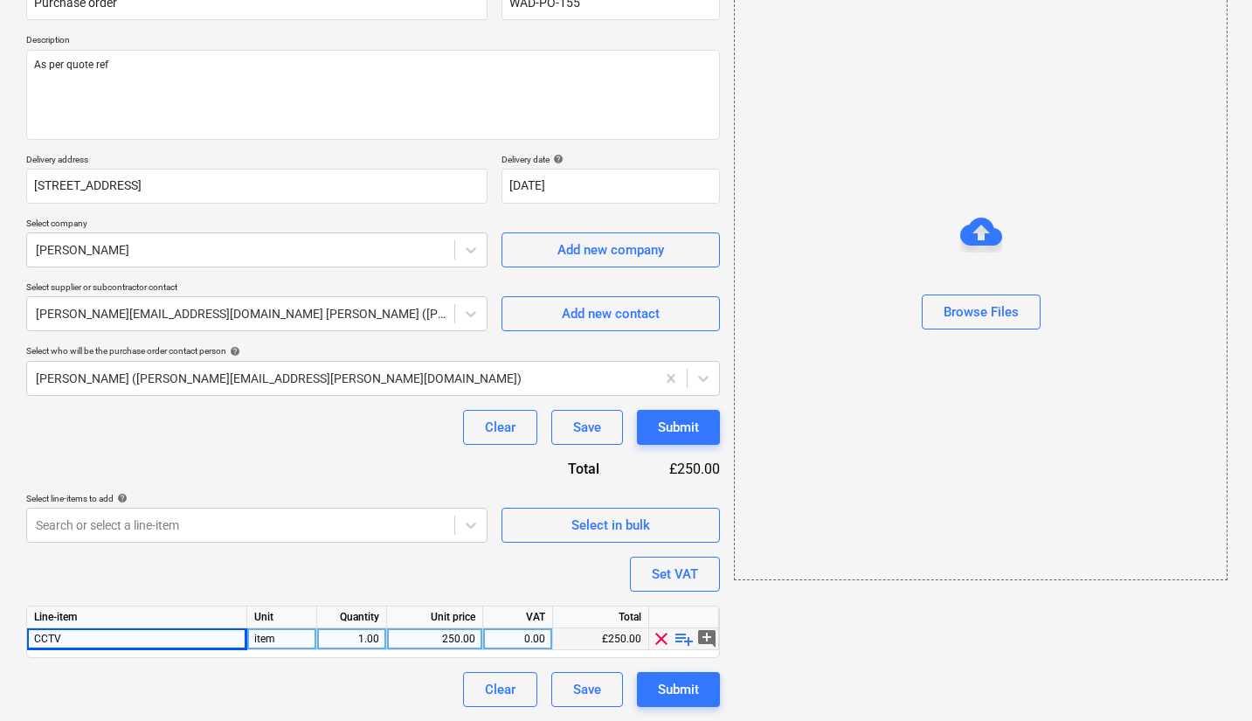
click at [663, 632] on span "clear" at bounding box center [661, 638] width 21 height 21
type textarea "x"
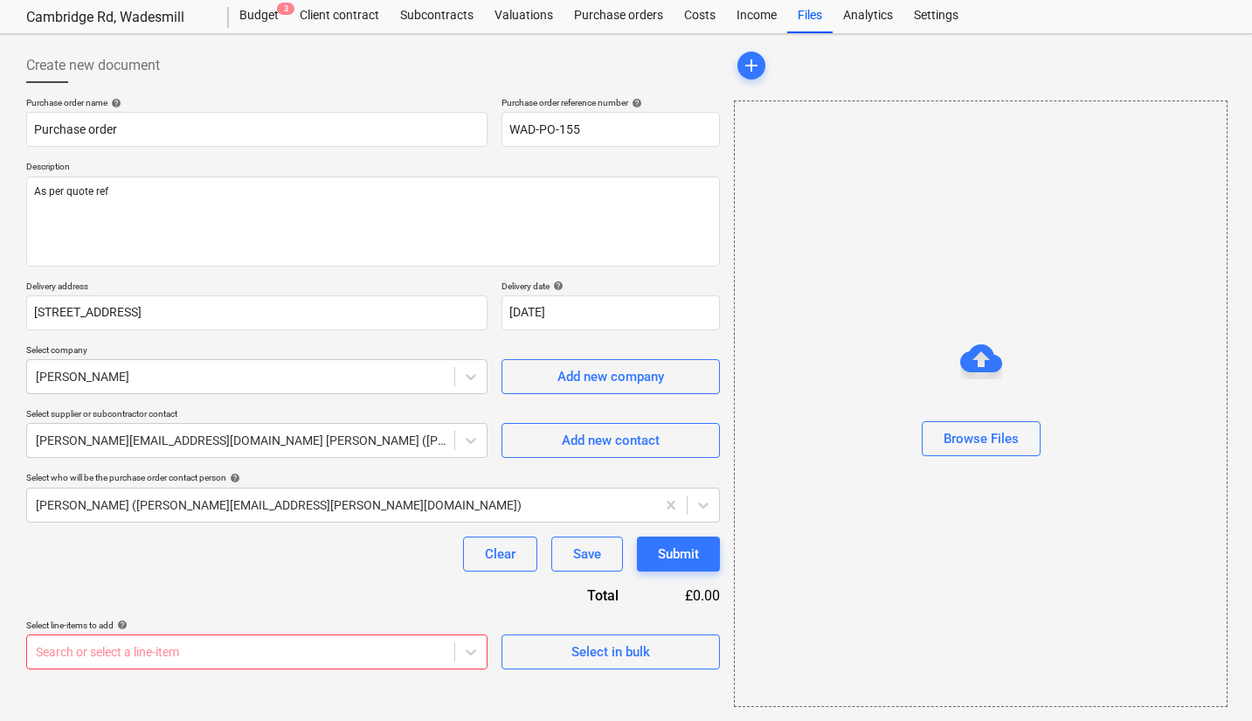
click at [433, 647] on body "Sales Projects Contacts Company Consolidated Invoices Inbox Approvals format_si…" at bounding box center [626, 314] width 1252 height 721
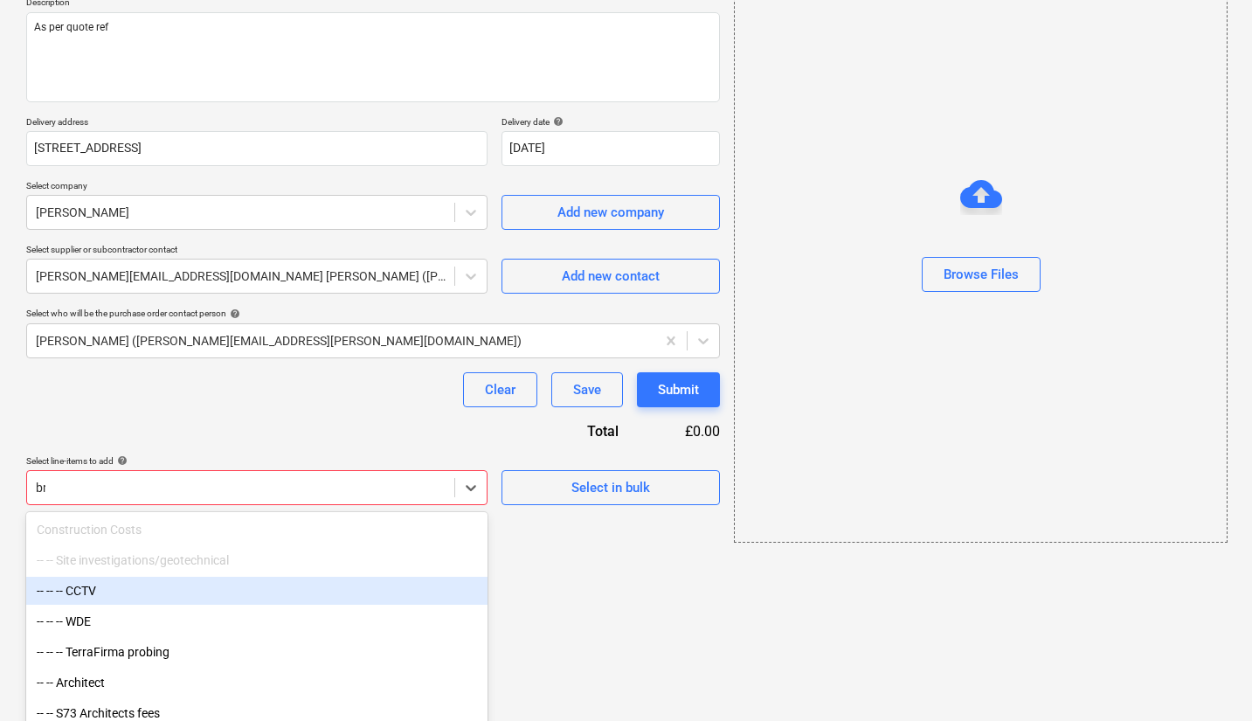
type input "bric"
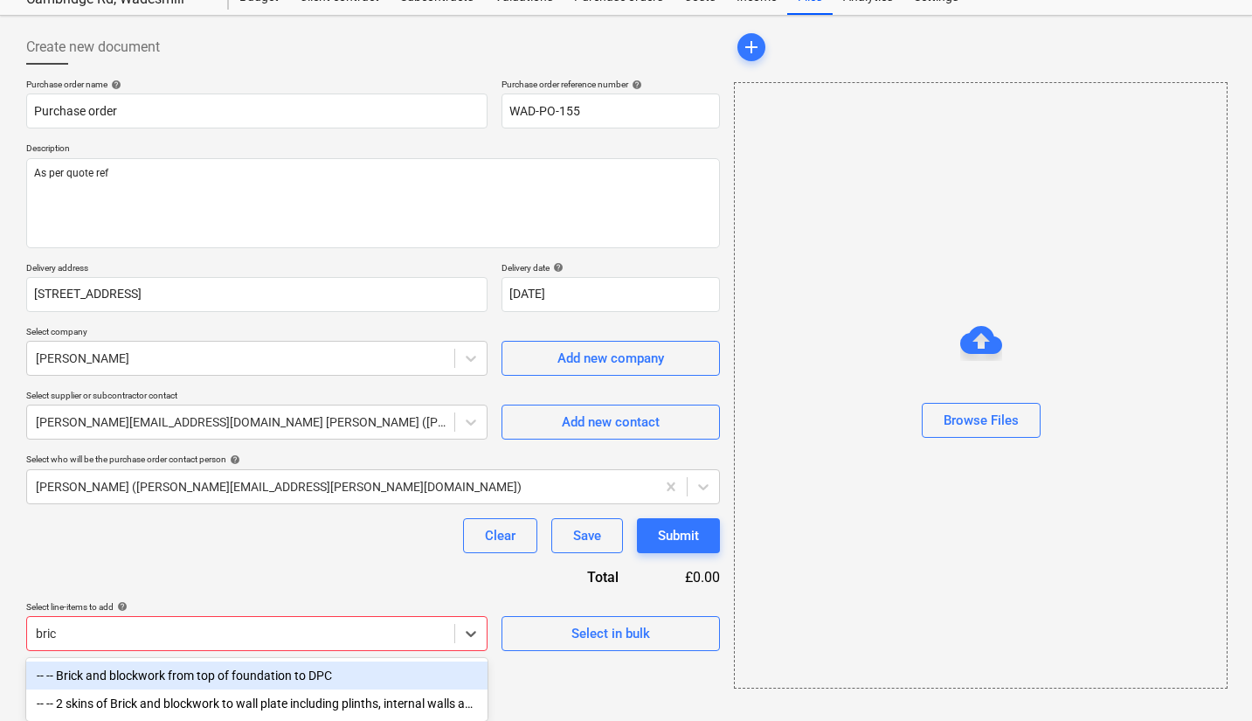
scroll to position [66, 0]
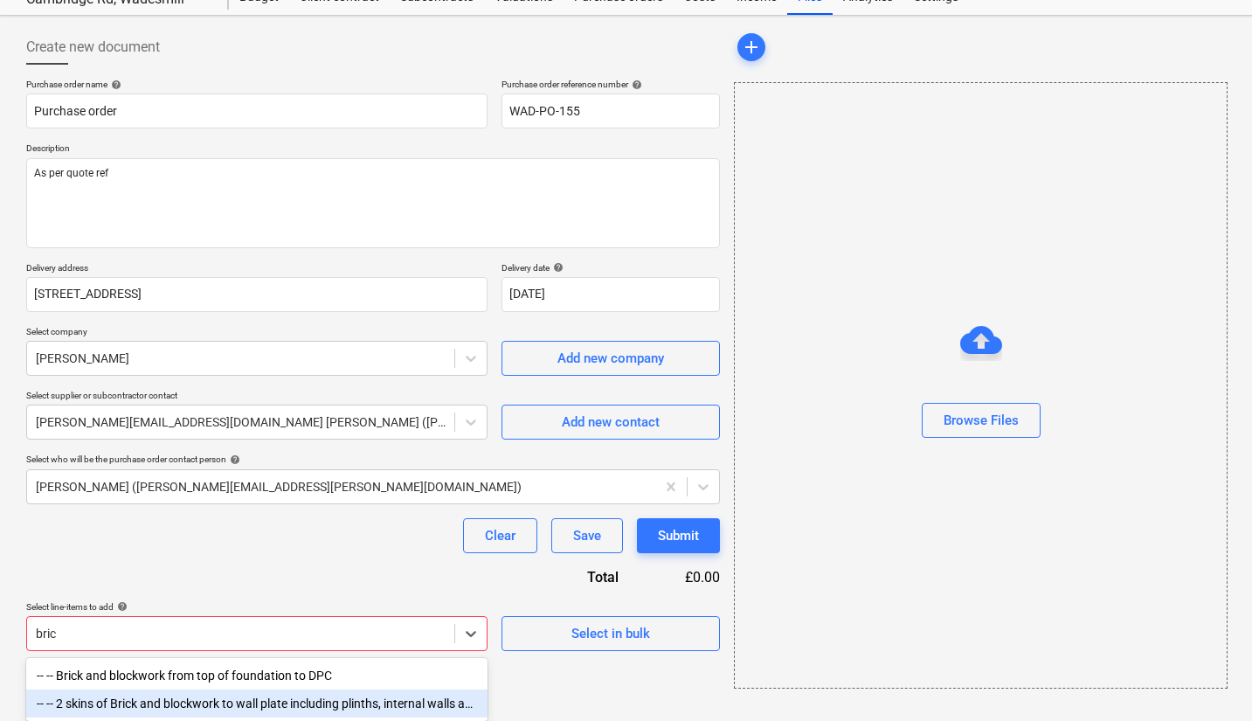
click at [351, 691] on div "-- -- 2 skins of Brick and blockwork to wall plate including plinths, internal …" at bounding box center [256, 703] width 461 height 28
type textarea "x"
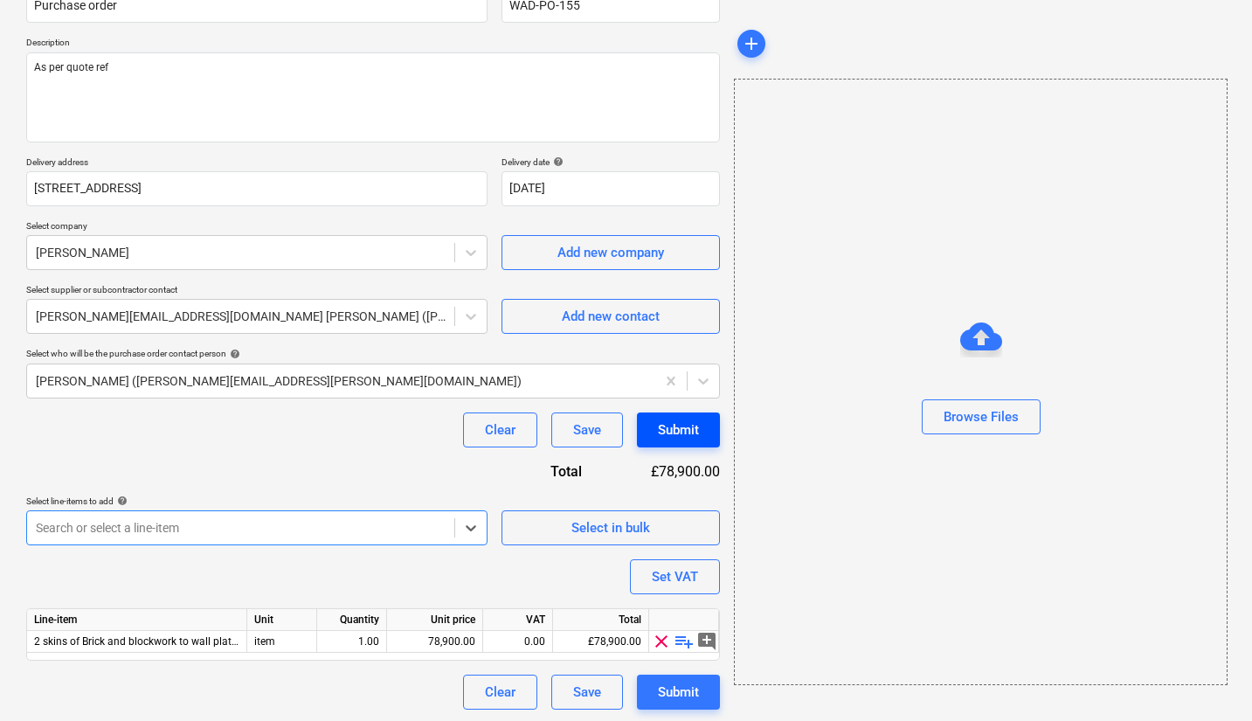
scroll to position [173, 0]
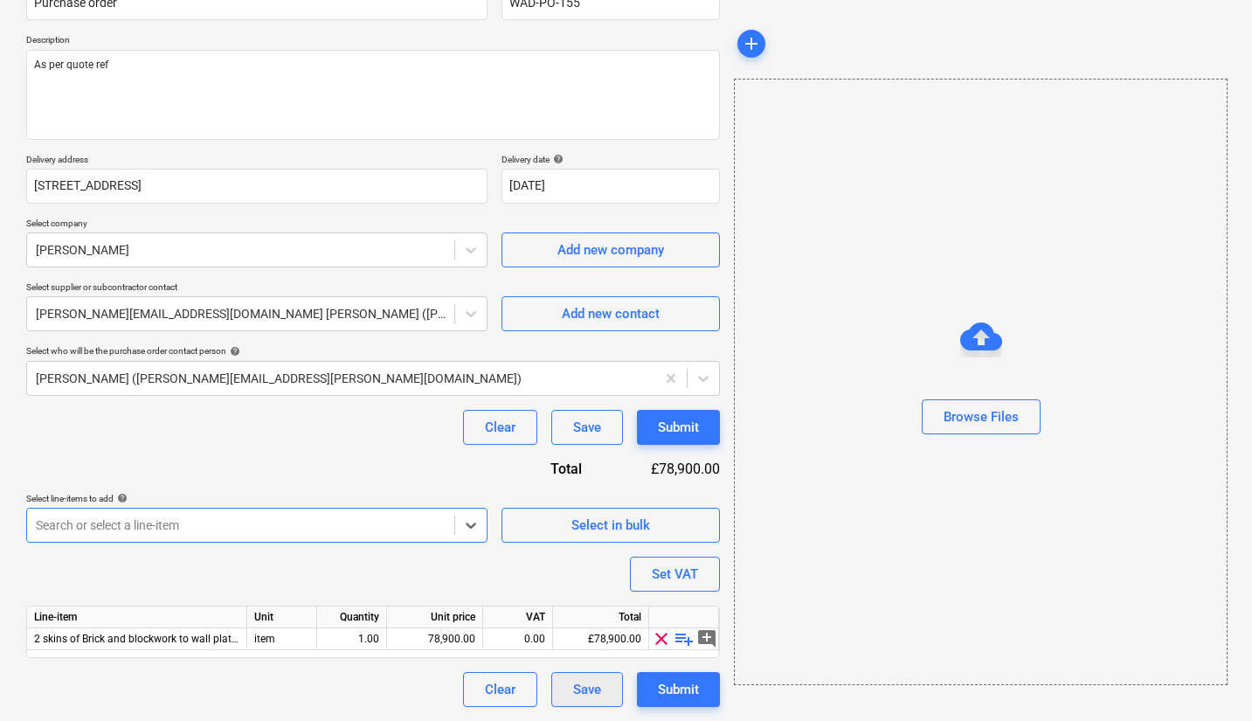
click at [609, 677] on button "Save" at bounding box center [587, 689] width 72 height 35
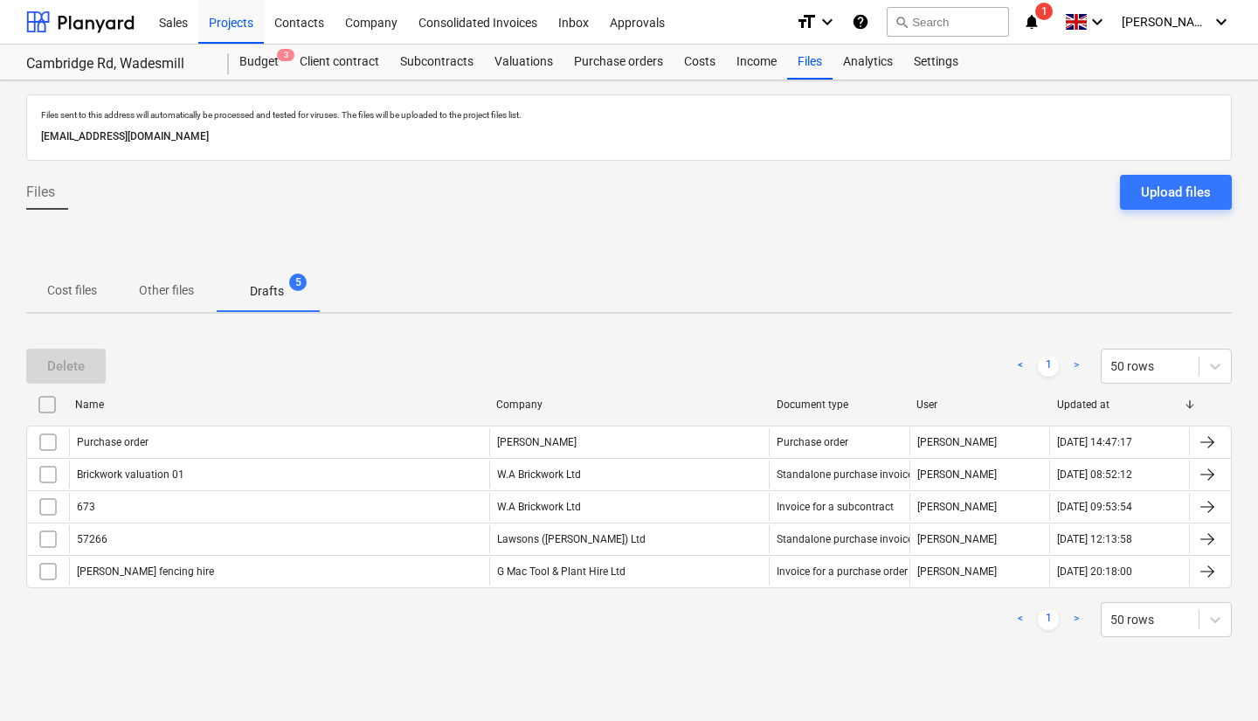
click at [405, 448] on div "Purchase order" at bounding box center [279, 442] width 420 height 28
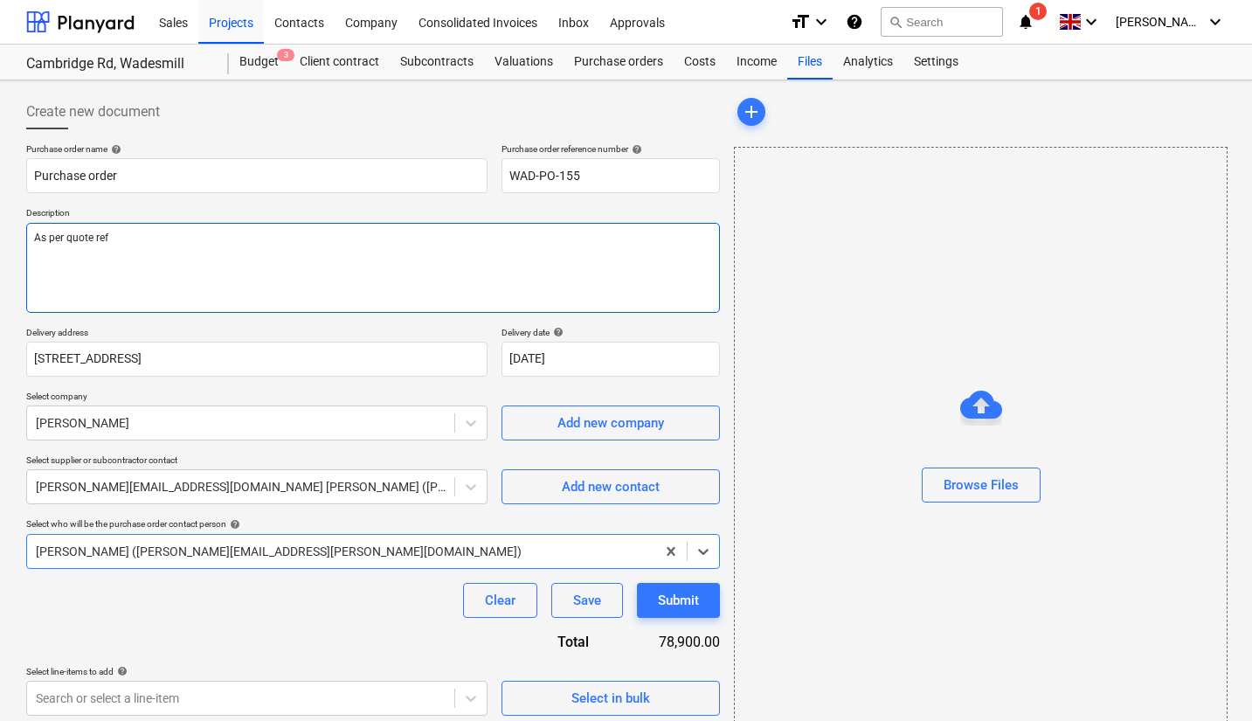
click at [209, 230] on textarea "As per quote ref" at bounding box center [373, 268] width 694 height 90
paste textarea "2832Q172380"
type textarea "x"
type textarea "As per quote ref 2832Q172380"
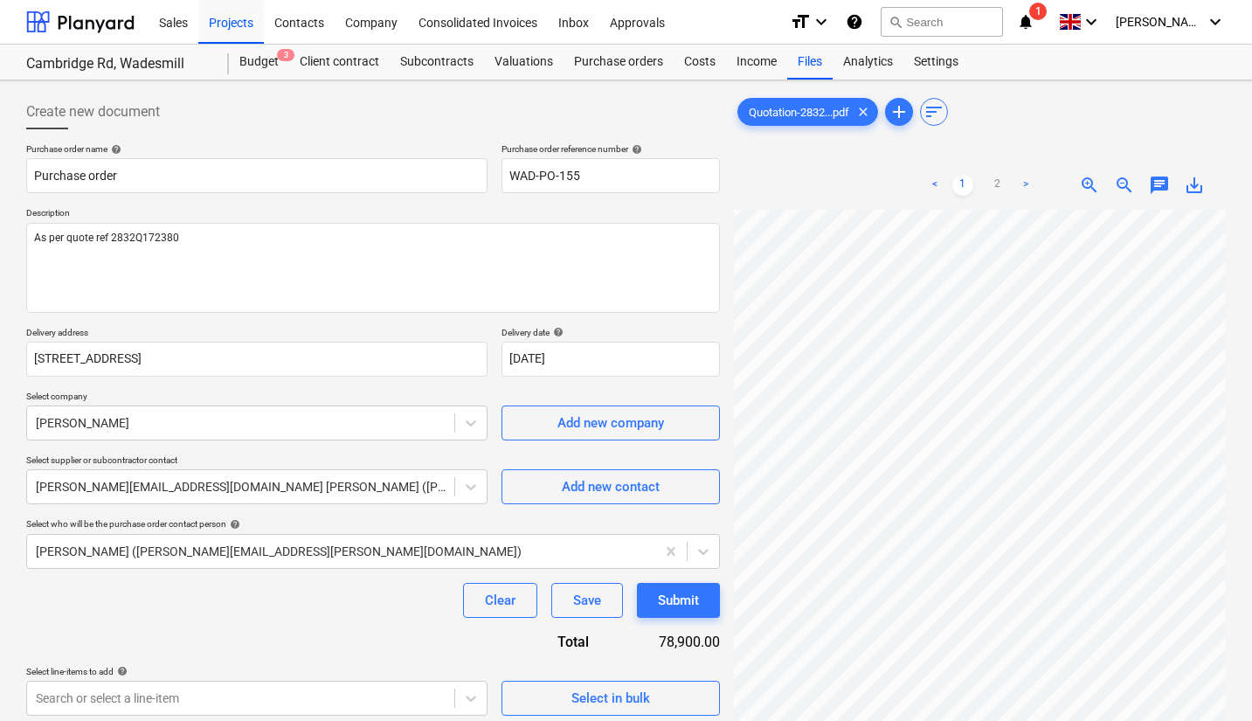
scroll to position [246, 0]
click at [1216, 329] on div "Create new document Purchase order name help Purchase order Purchase order refe…" at bounding box center [626, 487] width 1252 height 815
click at [1000, 182] on link "2" at bounding box center [997, 185] width 21 height 21
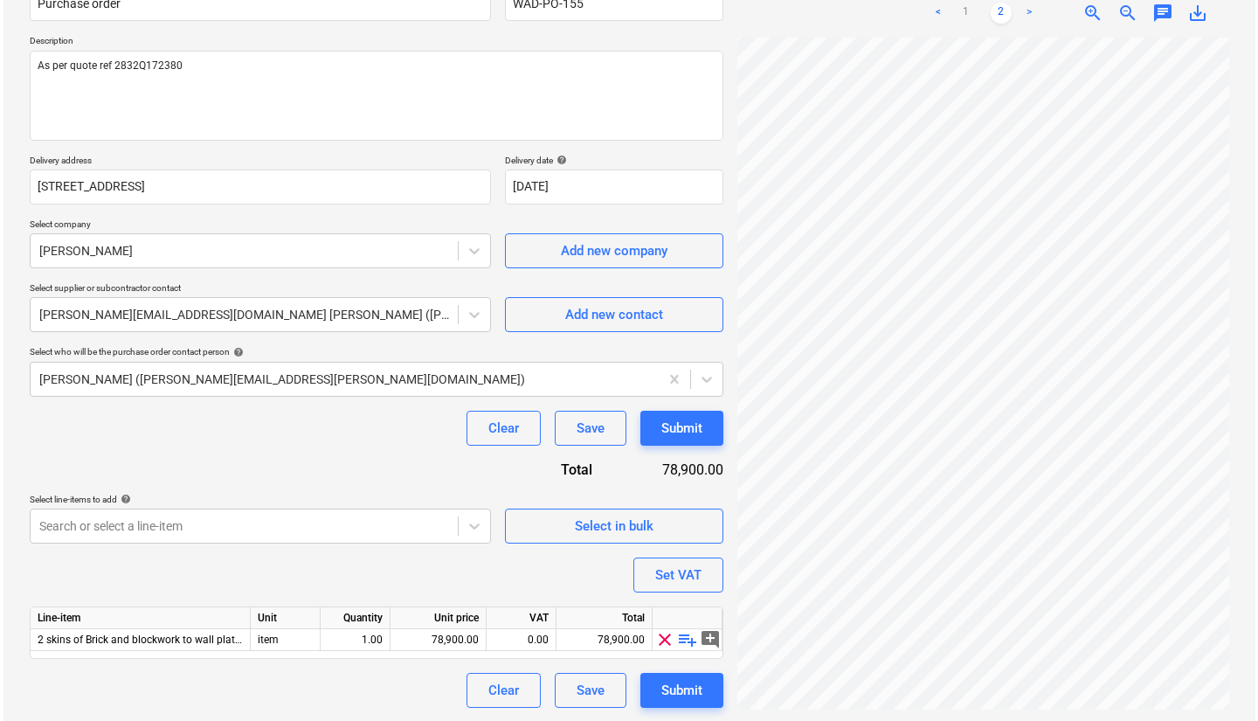
scroll to position [171, 0]
click at [685, 632] on span "playlist_add" at bounding box center [684, 640] width 21 height 21
type textarea "x"
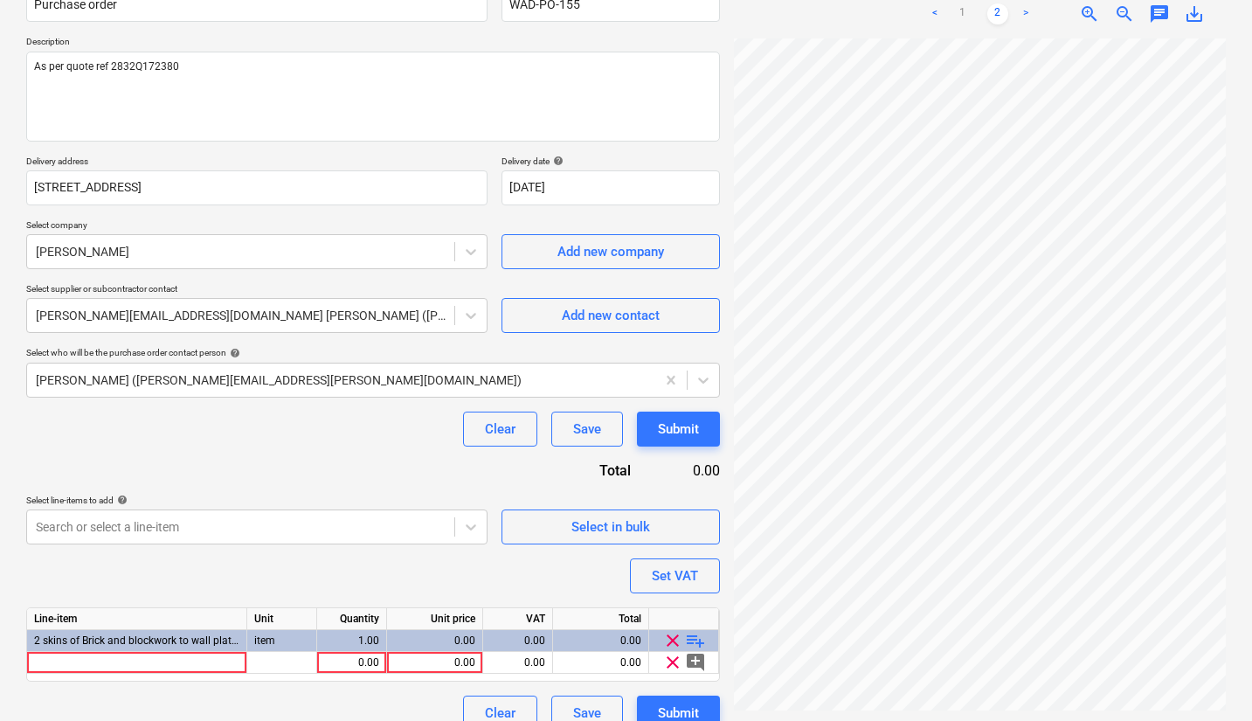
click at [196, 656] on div at bounding box center [137, 663] width 220 height 22
type input "As per 2832Q172380"
click at [370, 663] on div "0.00" at bounding box center [351, 663] width 55 height 22
type textarea "x"
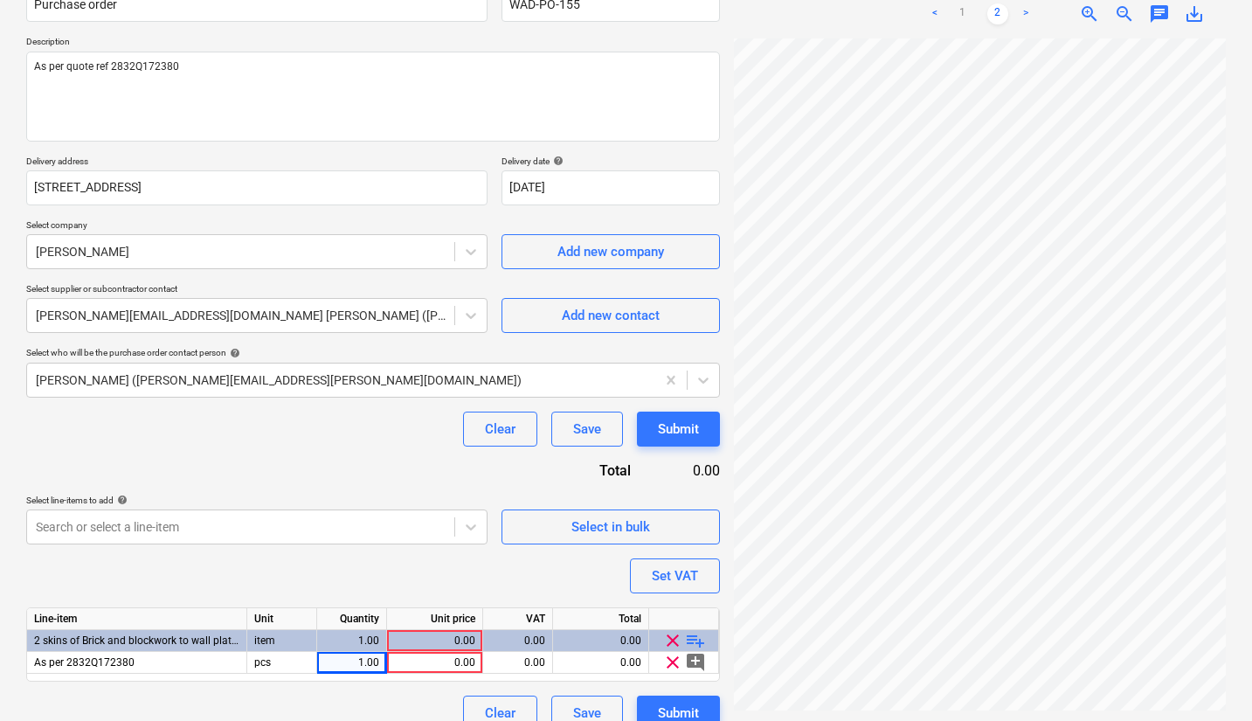
click at [446, 659] on div "0.00" at bounding box center [434, 663] width 81 height 22
type input "171.84"
click at [384, 445] on div "Clear Save Submit" at bounding box center [373, 429] width 694 height 35
click at [701, 715] on button "Submit" at bounding box center [678, 713] width 83 height 35
type textarea "x"
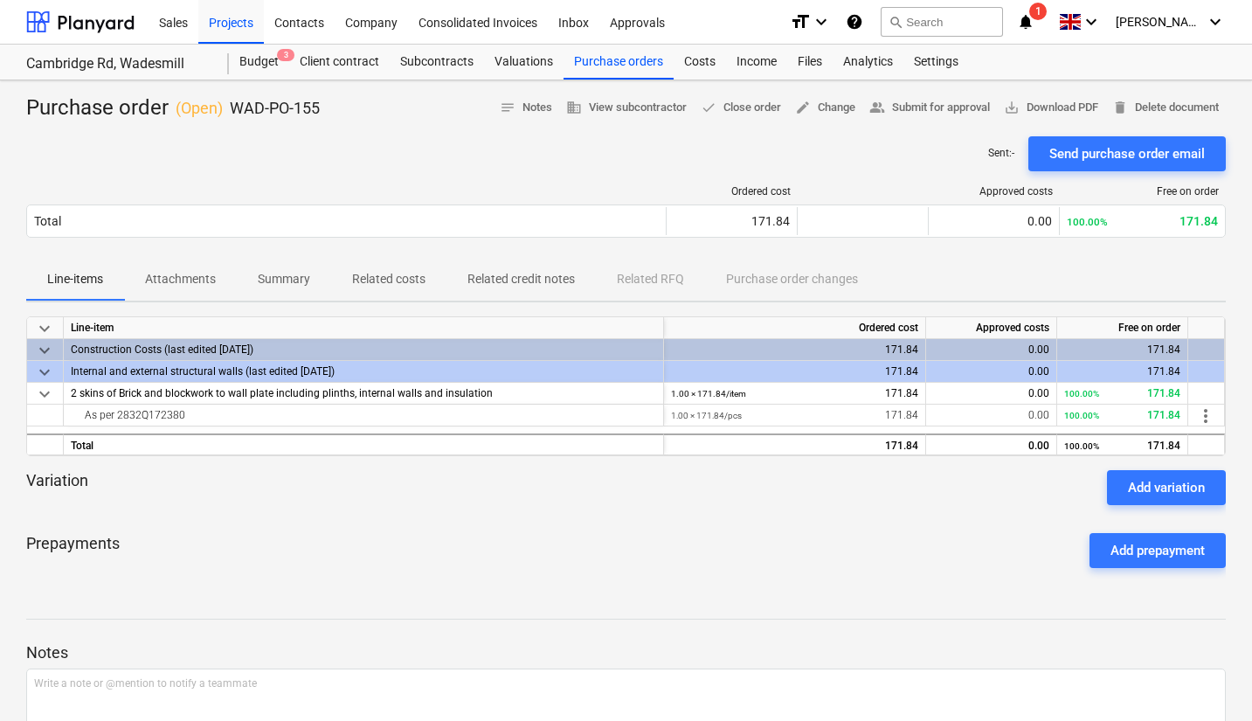
click at [1091, 151] on div "Send purchase order email" at bounding box center [1127, 153] width 156 height 23
